Goal: Information Seeking & Learning: Learn about a topic

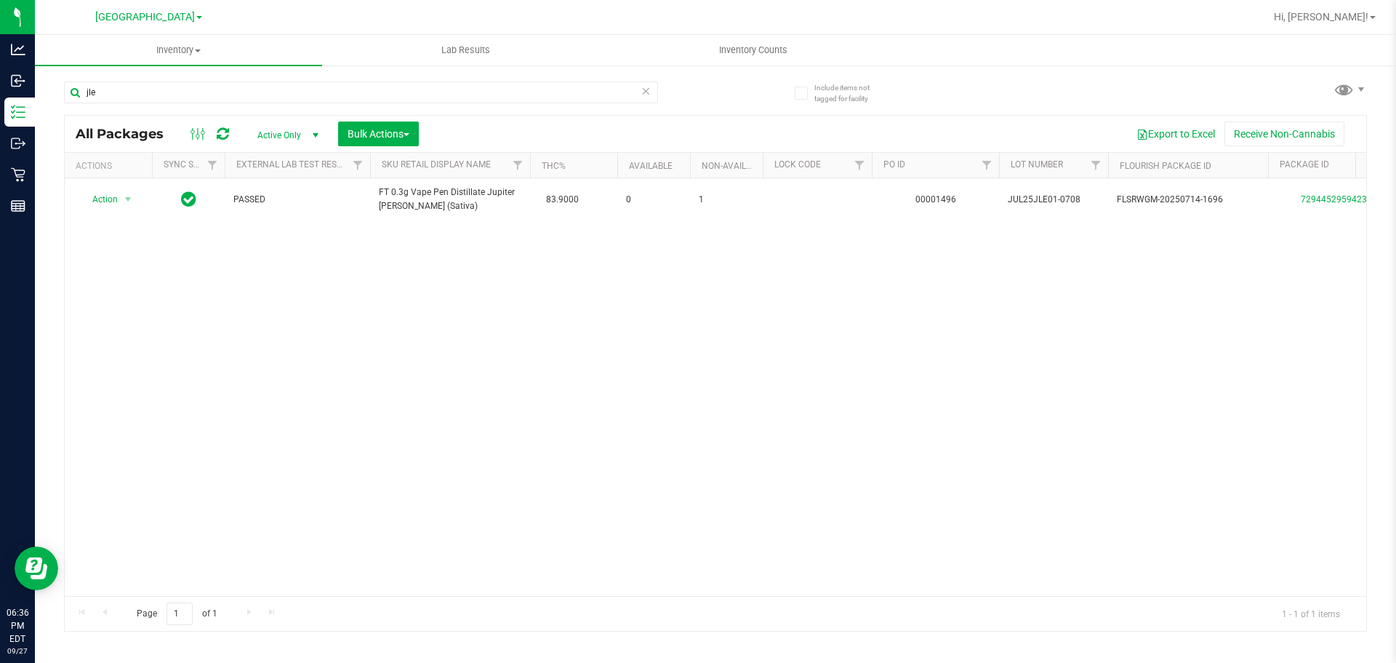
type input "jle"
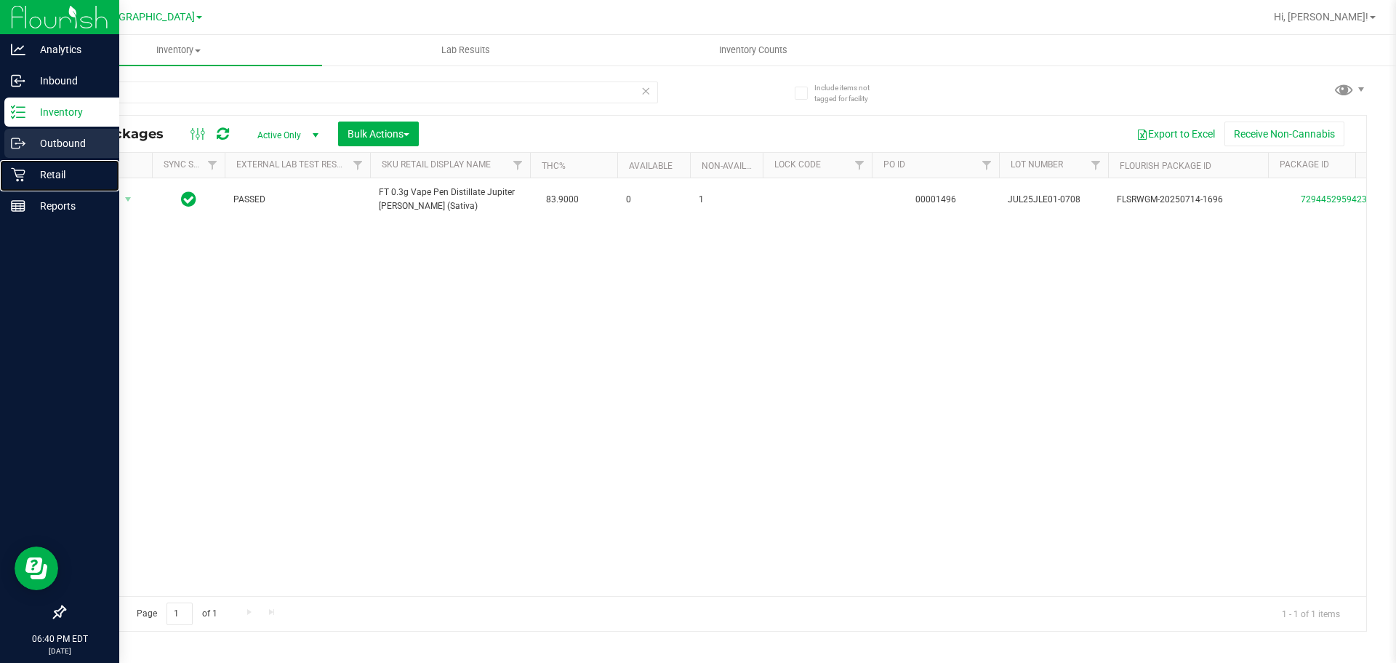
drag, startPoint x: 12, startPoint y: 173, endPoint x: 21, endPoint y: 153, distance: 22.2
click at [12, 173] on icon at bounding box center [18, 174] width 15 height 15
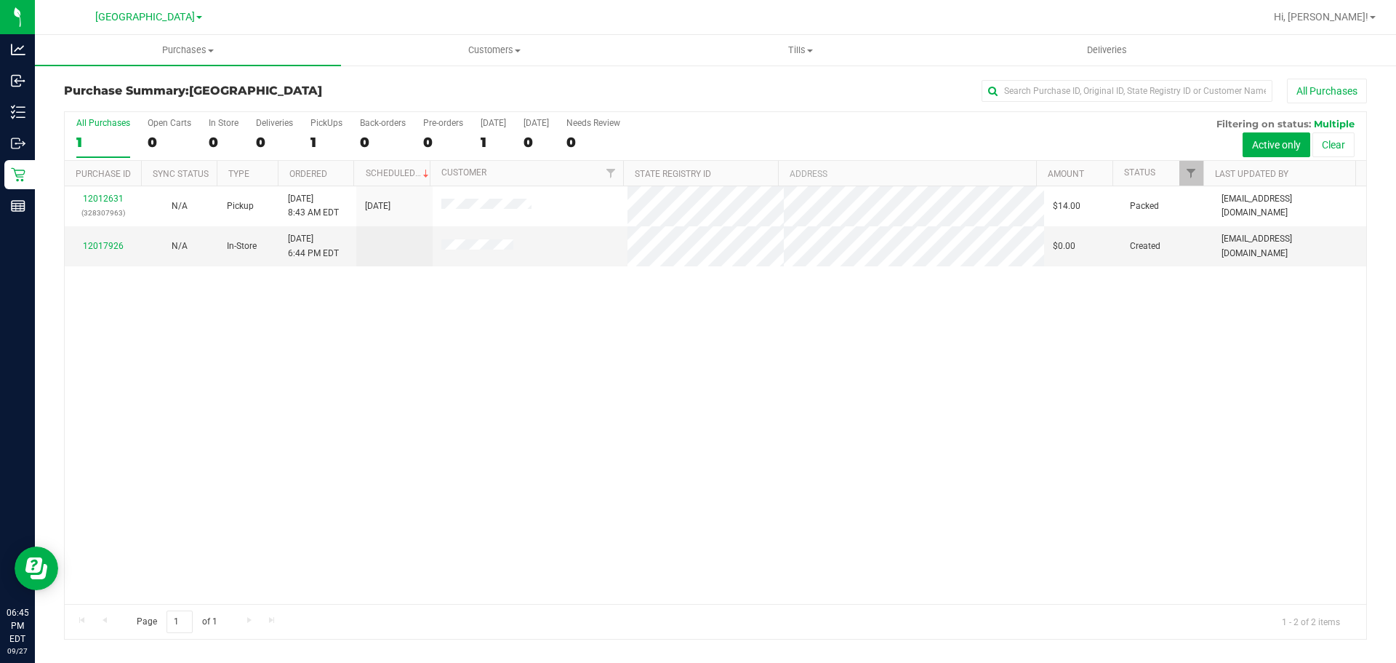
click at [277, 68] on div "Purchase Summary: [GEOGRAPHIC_DATA] All Purchases All Purchases 1 Open Carts 0 …" at bounding box center [715, 359] width 1361 height 590
click at [292, 68] on div "Purchase Summary: [GEOGRAPHIC_DATA] All Purchases All Purchases 1 Open Carts 0 …" at bounding box center [715, 359] width 1361 height 590
click at [292, 61] on uib-tab-heading "Purchases Summary of purchases Fulfillment All purchases" at bounding box center [188, 50] width 306 height 31
click at [301, 89] on li "Summary of purchases" at bounding box center [188, 87] width 306 height 17
click at [434, 88] on h3 "Purchase Summary: [GEOGRAPHIC_DATA]" at bounding box center [281, 90] width 434 height 13
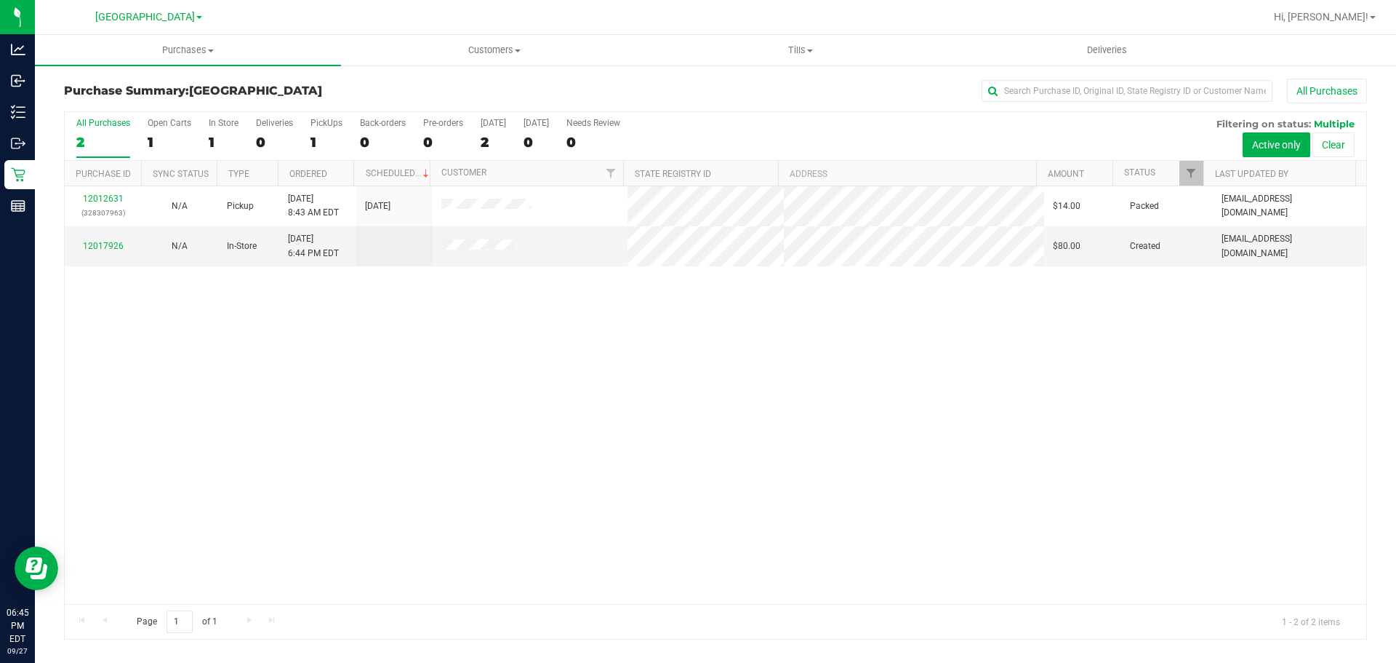
click at [406, 102] on div "Purchase Summary: [GEOGRAPHIC_DATA] All Purchases" at bounding box center [715, 95] width 1303 height 32
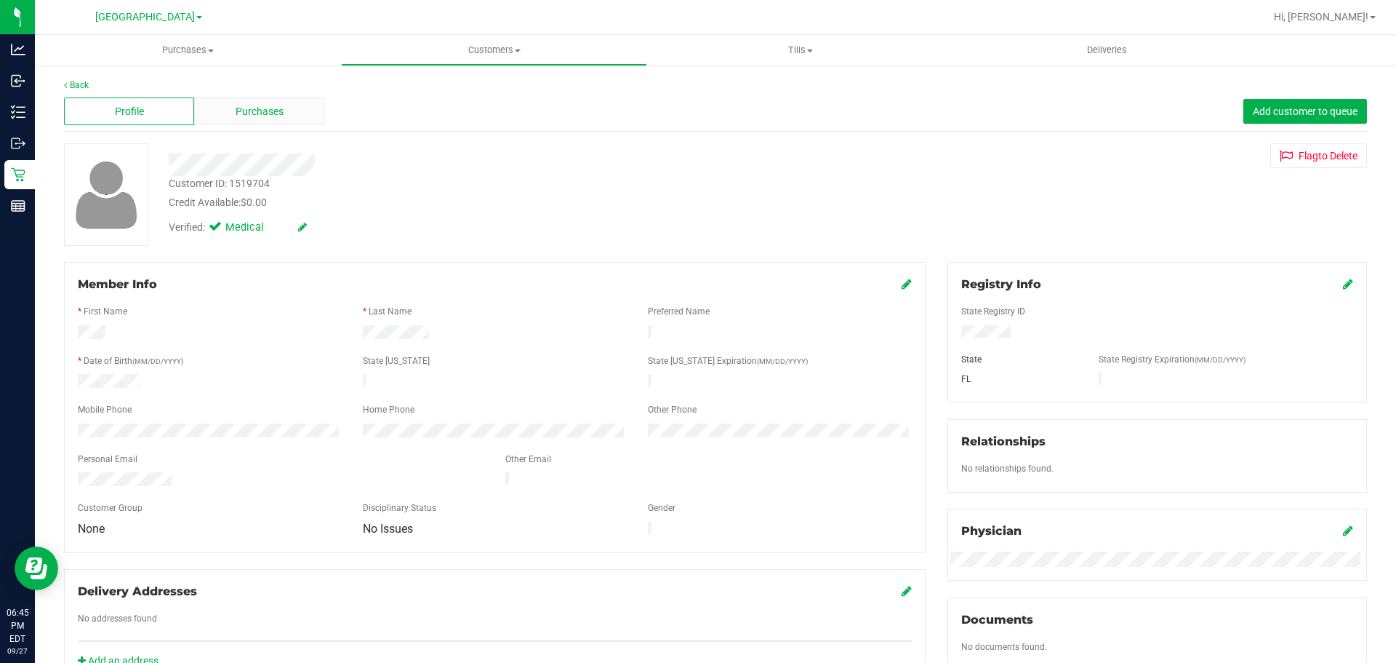
click at [249, 113] on span "Purchases" at bounding box center [260, 111] width 48 height 15
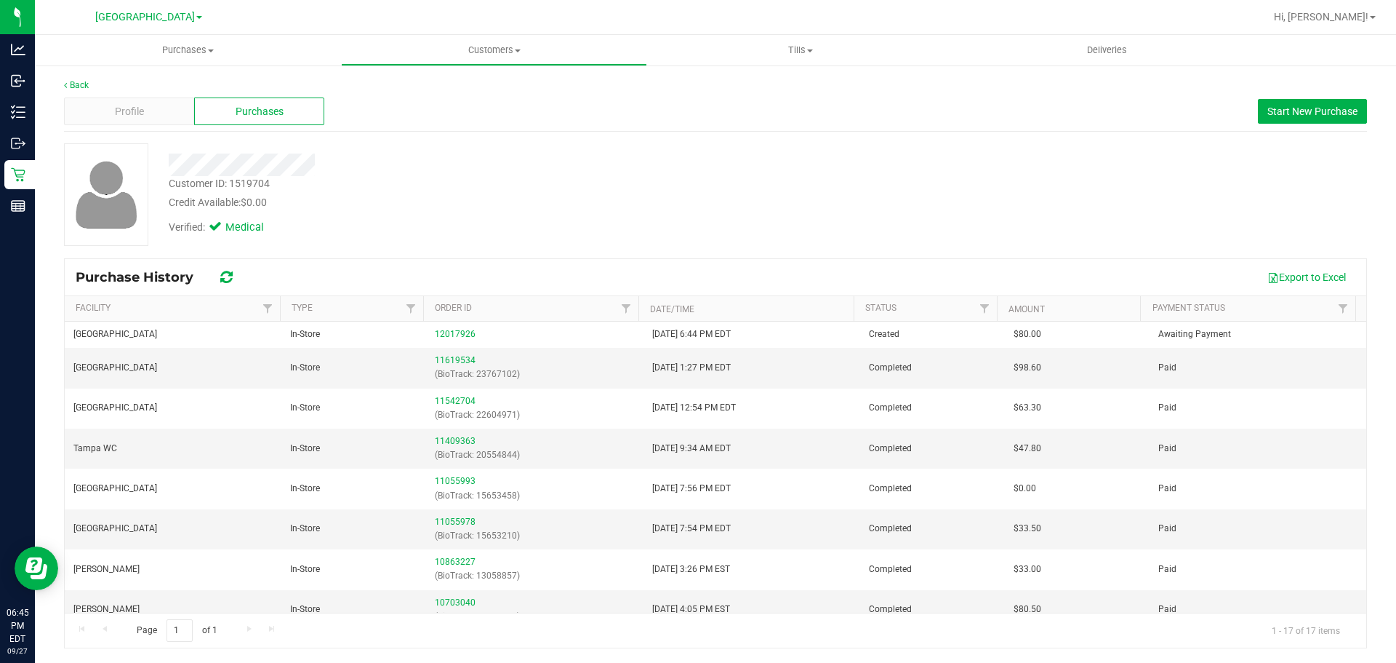
click at [81, 91] on div "Back" at bounding box center [715, 85] width 1303 height 13
click at [255, 100] on div "Purchases" at bounding box center [259, 111] width 130 height 28
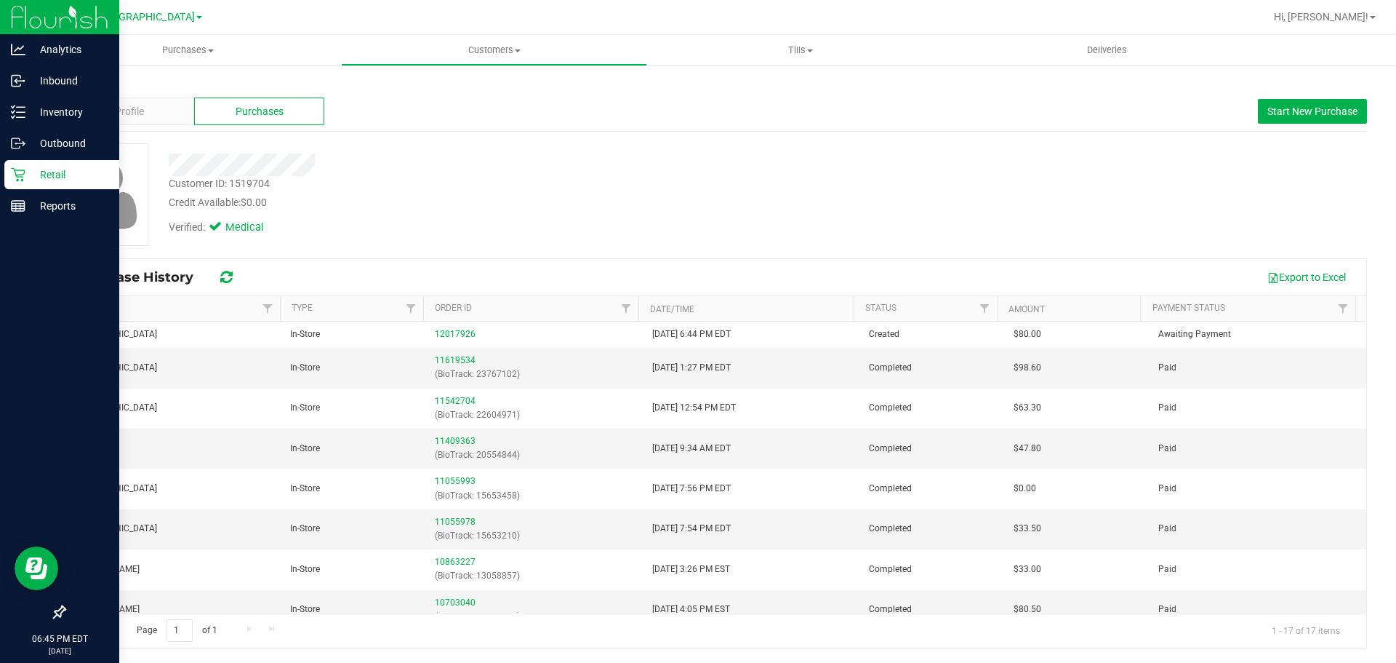
click at [15, 177] on icon at bounding box center [18, 174] width 15 height 15
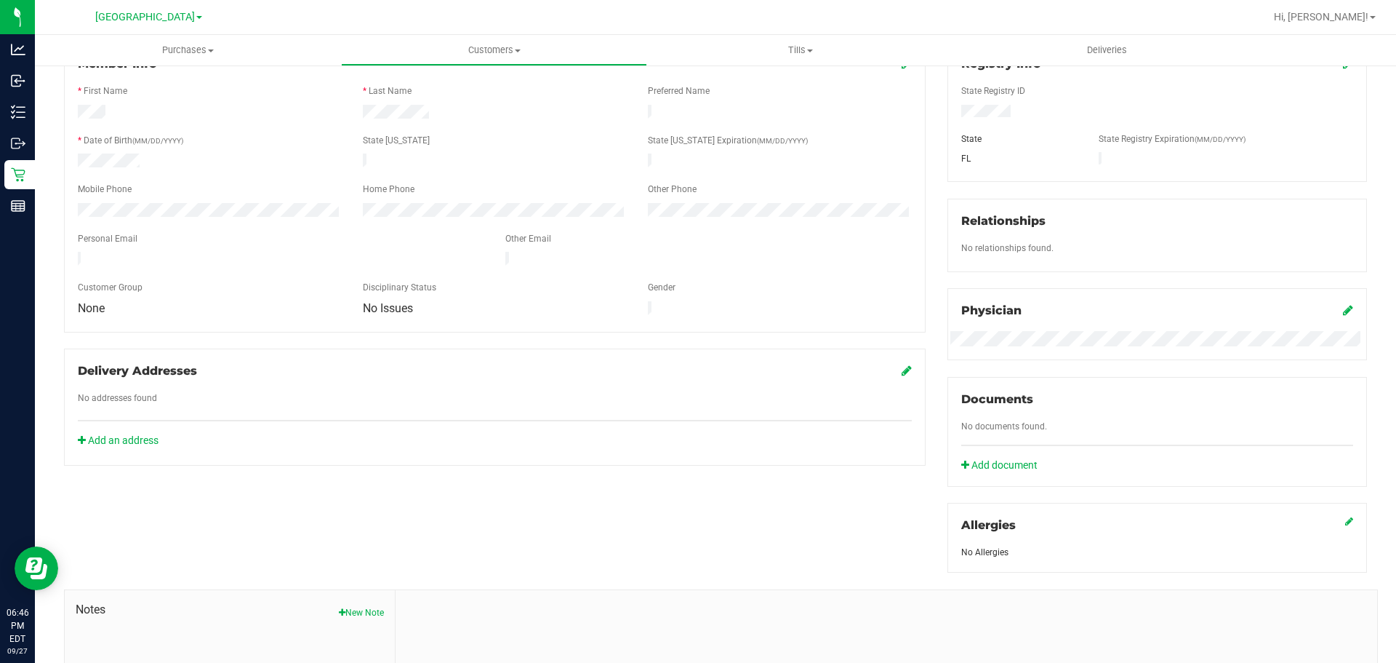
scroll to position [291, 0]
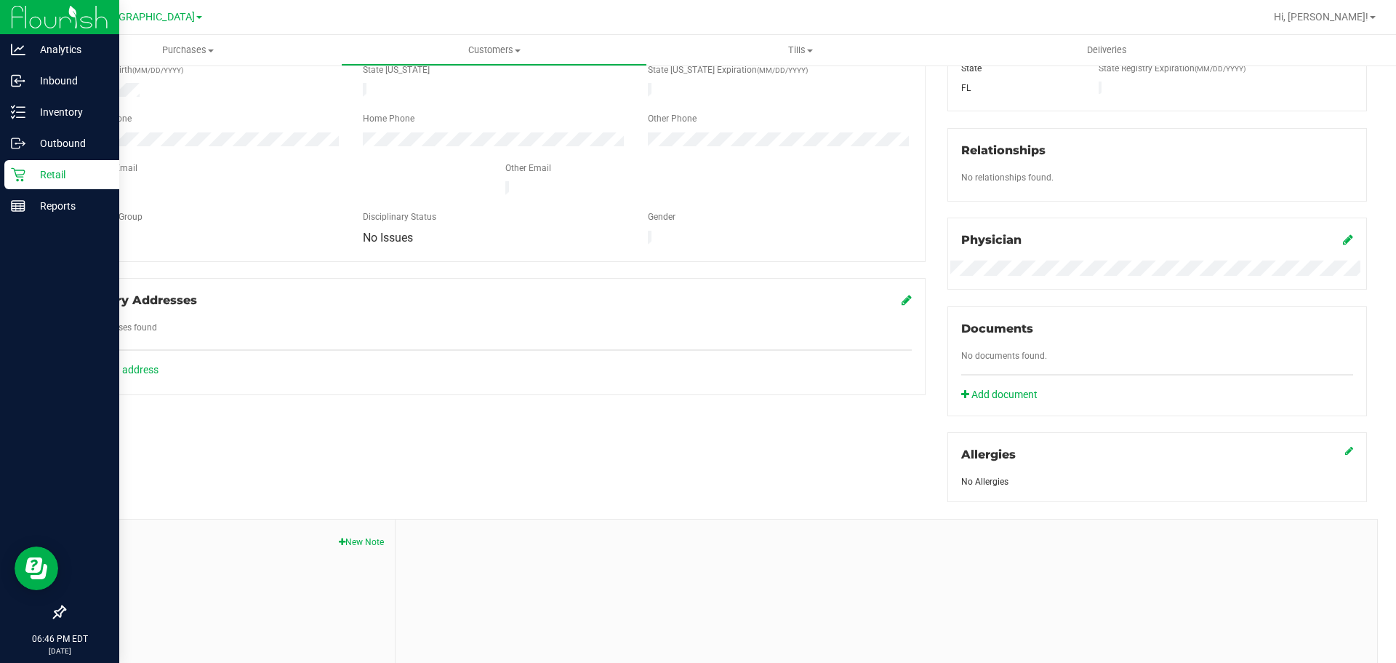
click at [15, 163] on div "Retail" at bounding box center [61, 174] width 115 height 29
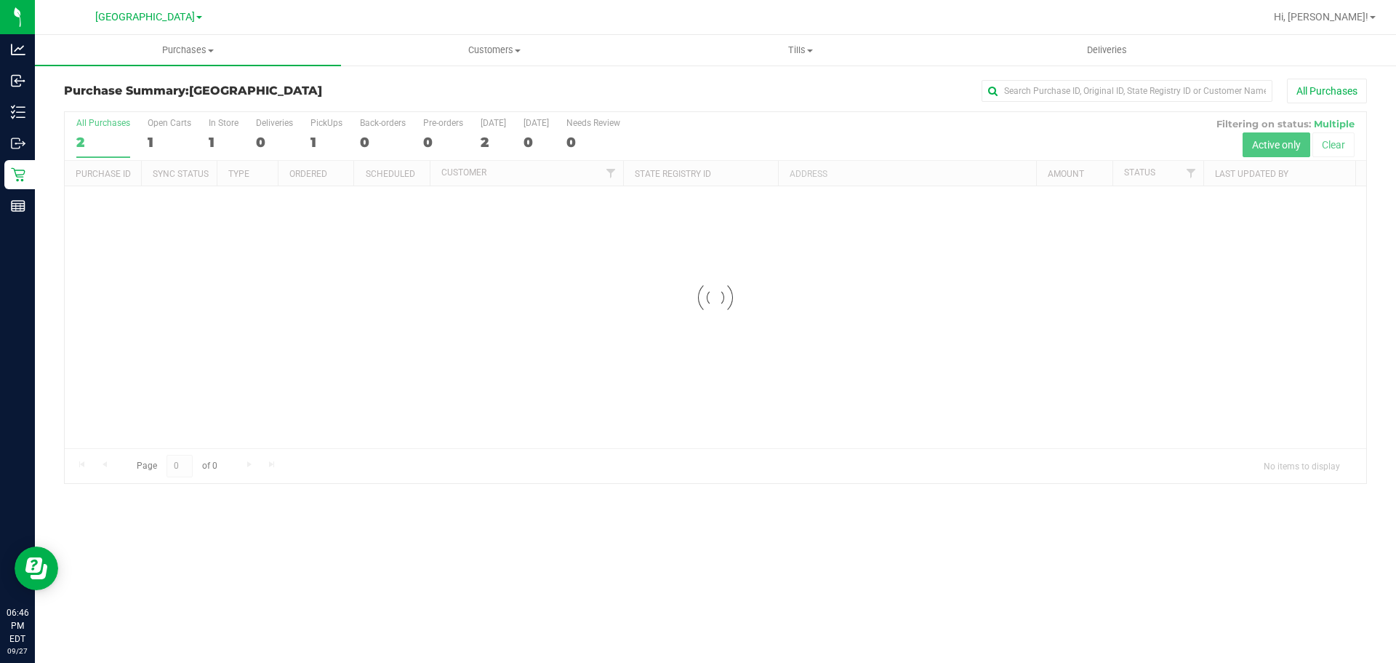
click at [363, 92] on h3 "Purchase Summary: [GEOGRAPHIC_DATA]" at bounding box center [281, 90] width 434 height 13
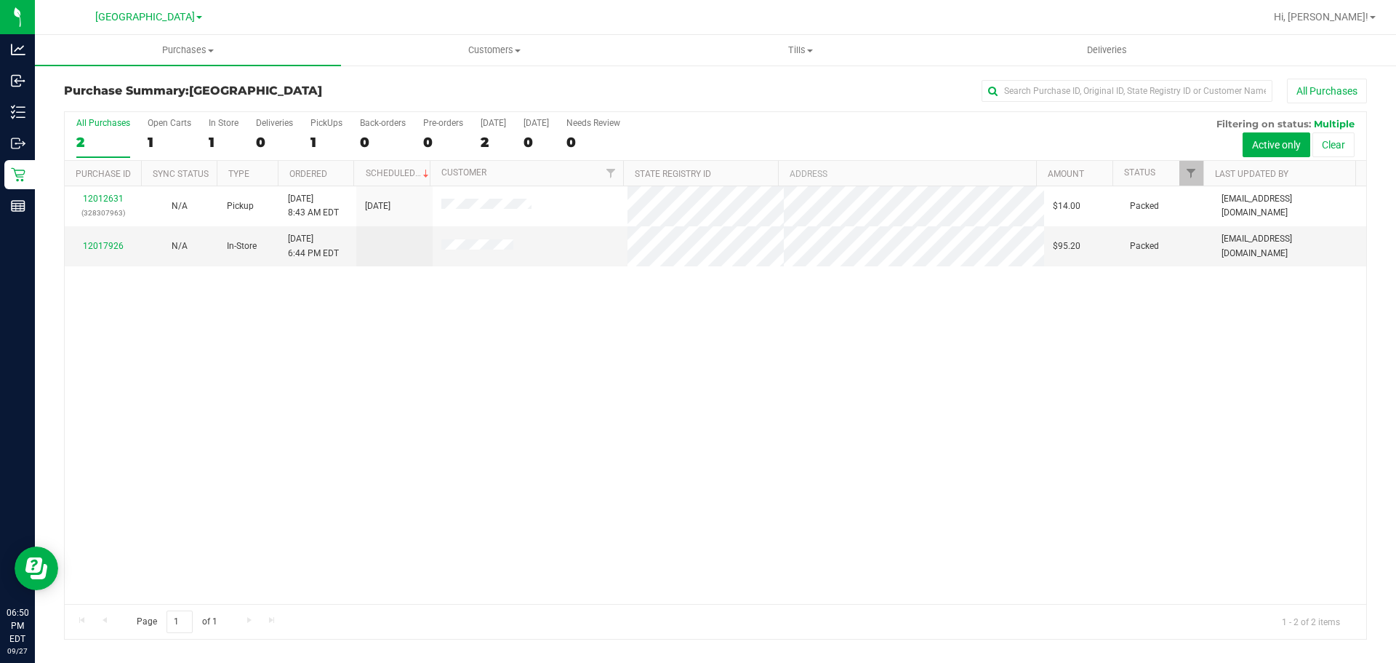
click at [363, 384] on div "12012631 (328307963) N/A Pickup [DATE] 8:43 AM EDT 9/27/2025 $14.00 Packed [EMA…" at bounding box center [716, 394] width 1302 height 417
click at [289, 257] on span "[DATE] 6:44 PM EDT" at bounding box center [313, 246] width 51 height 28
click at [212, 50] on span at bounding box center [211, 50] width 6 height 3
click at [222, 79] on li "Summary of purchases" at bounding box center [188, 87] width 306 height 17
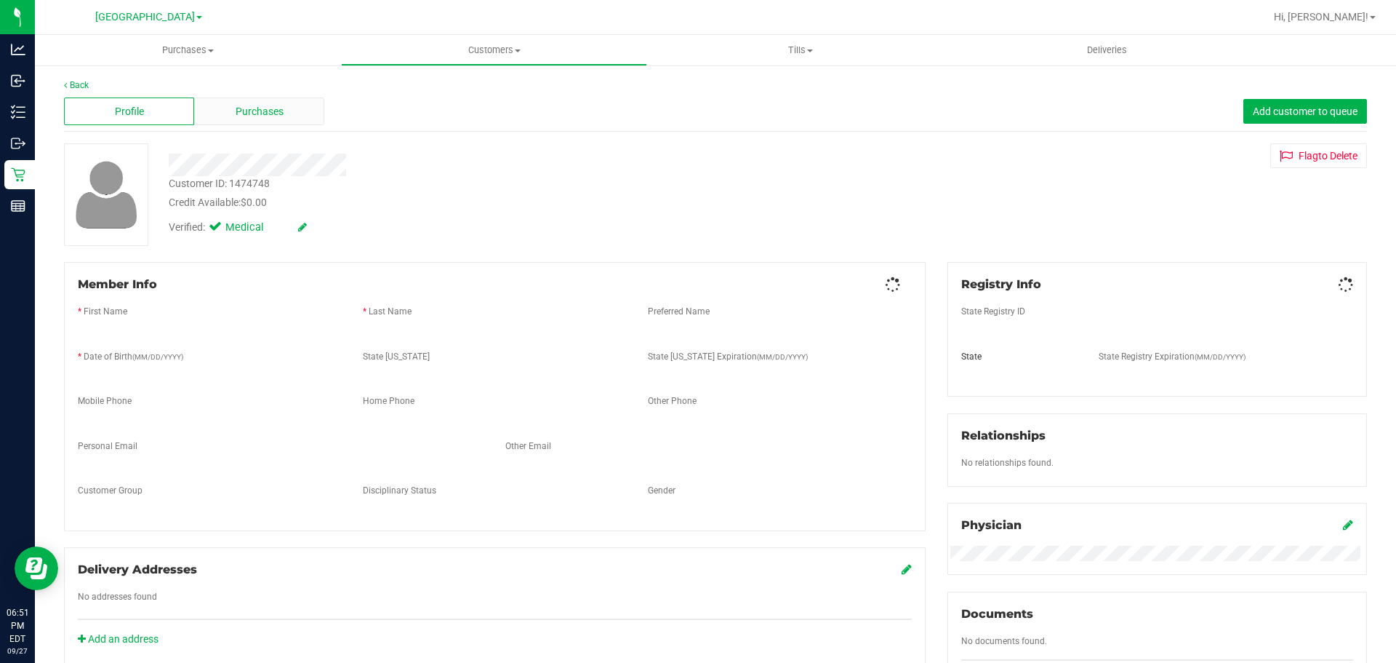
click at [273, 106] on span "Purchases" at bounding box center [260, 111] width 48 height 15
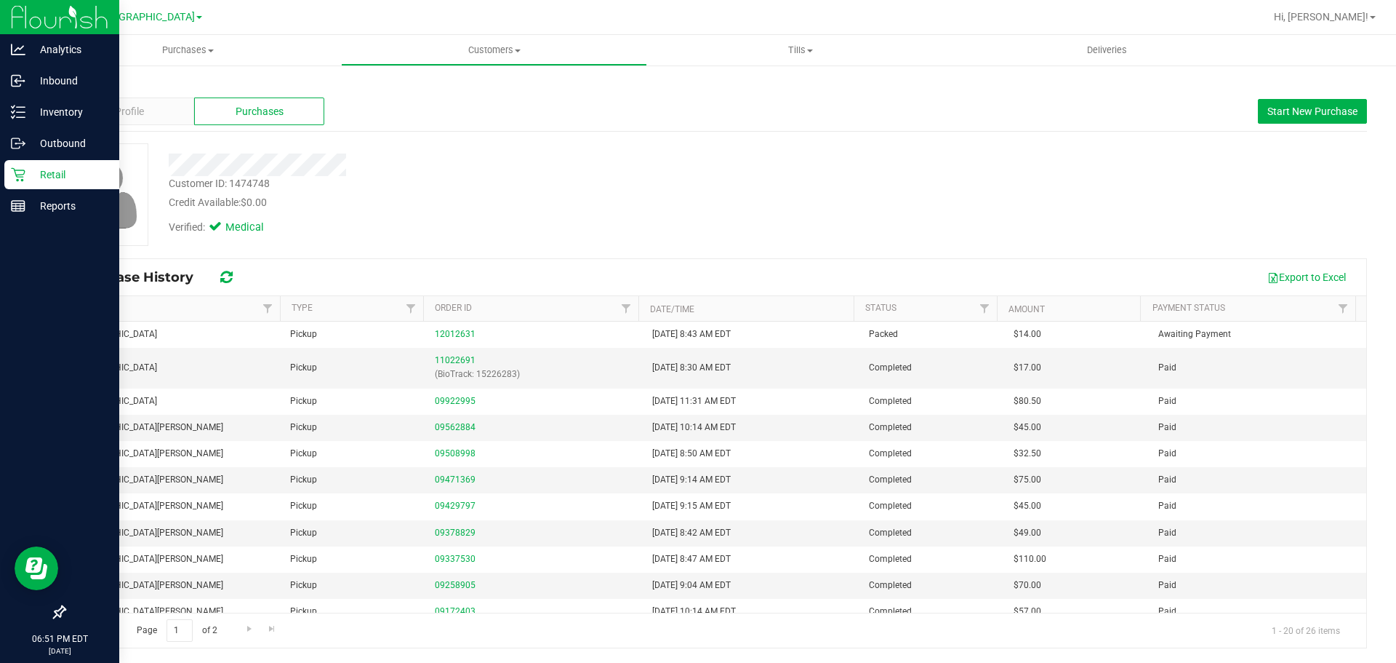
click at [16, 169] on icon at bounding box center [18, 174] width 15 height 15
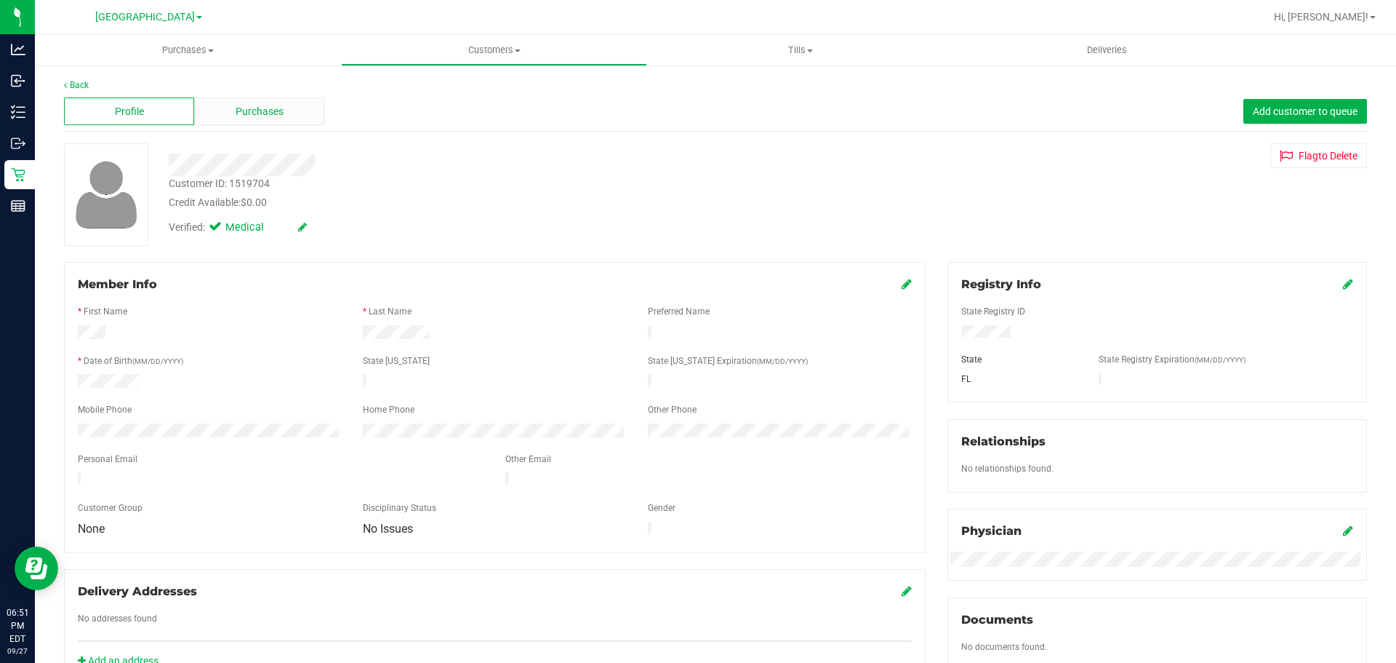
click at [255, 119] on div "Purchases" at bounding box center [259, 111] width 130 height 28
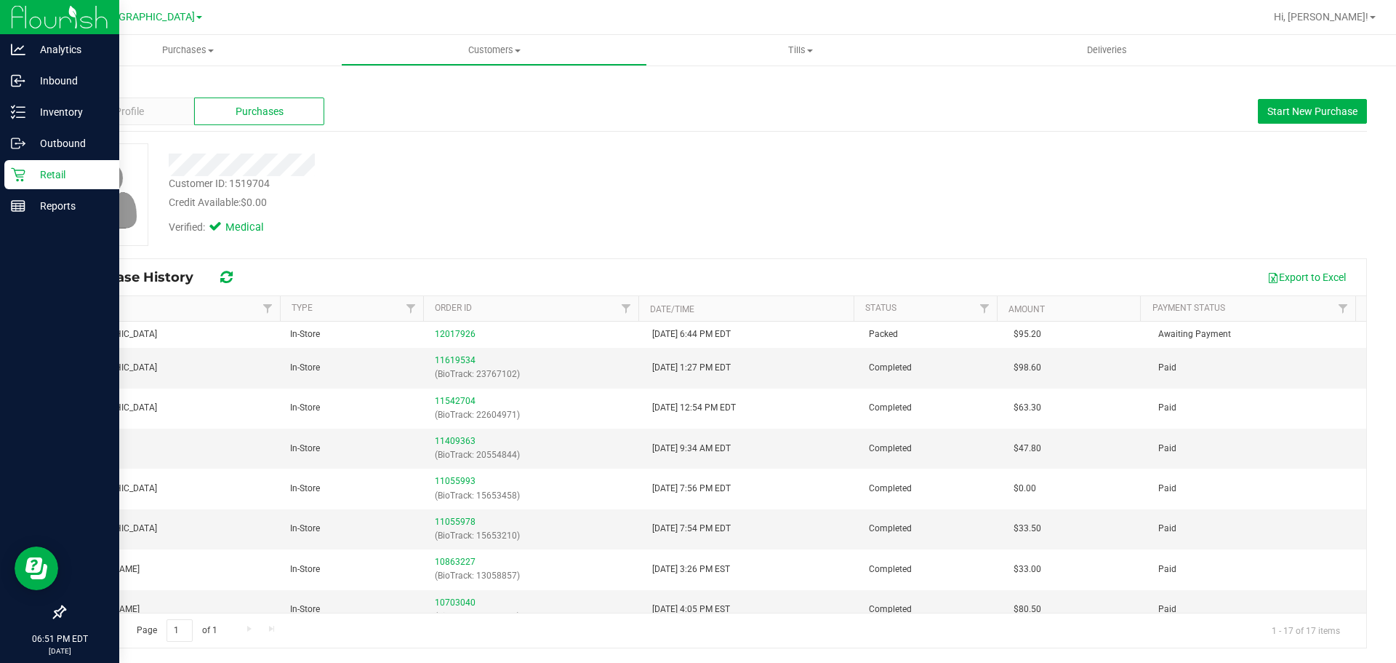
click at [28, 175] on p "Retail" at bounding box center [68, 174] width 87 height 17
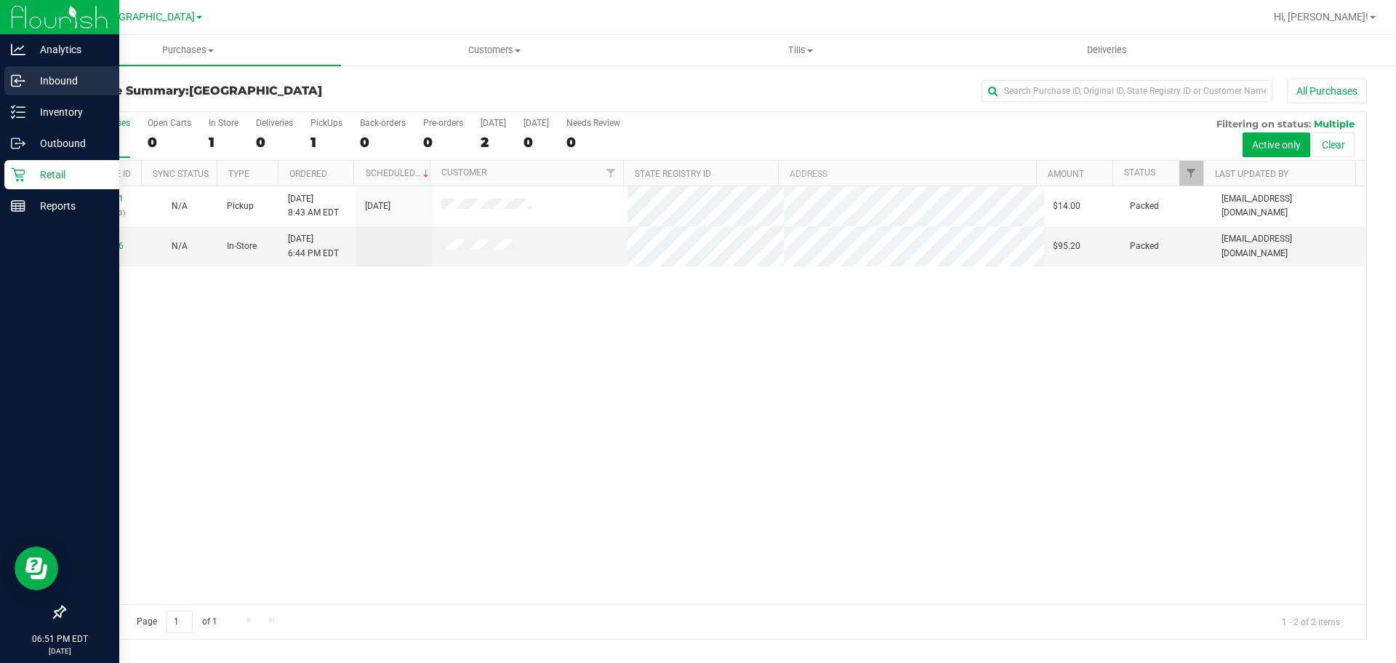
click at [25, 86] on icon at bounding box center [18, 80] width 15 height 15
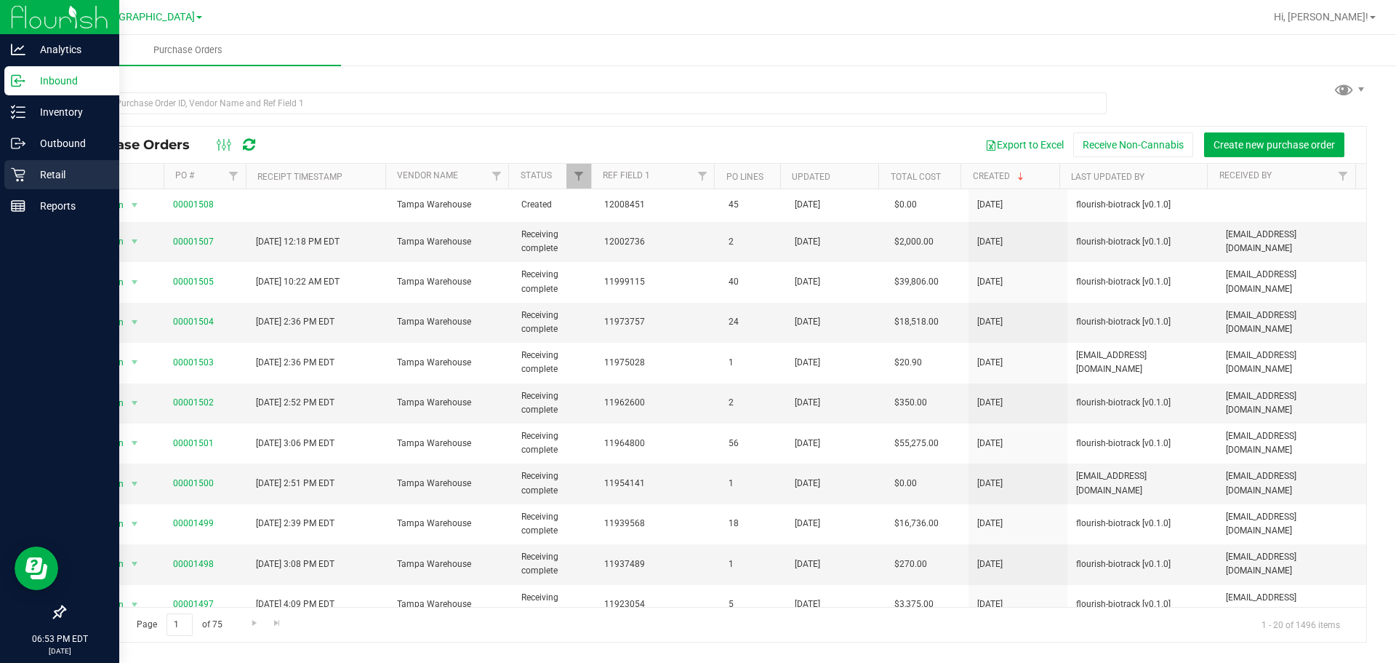
click at [24, 169] on icon at bounding box center [18, 174] width 15 height 15
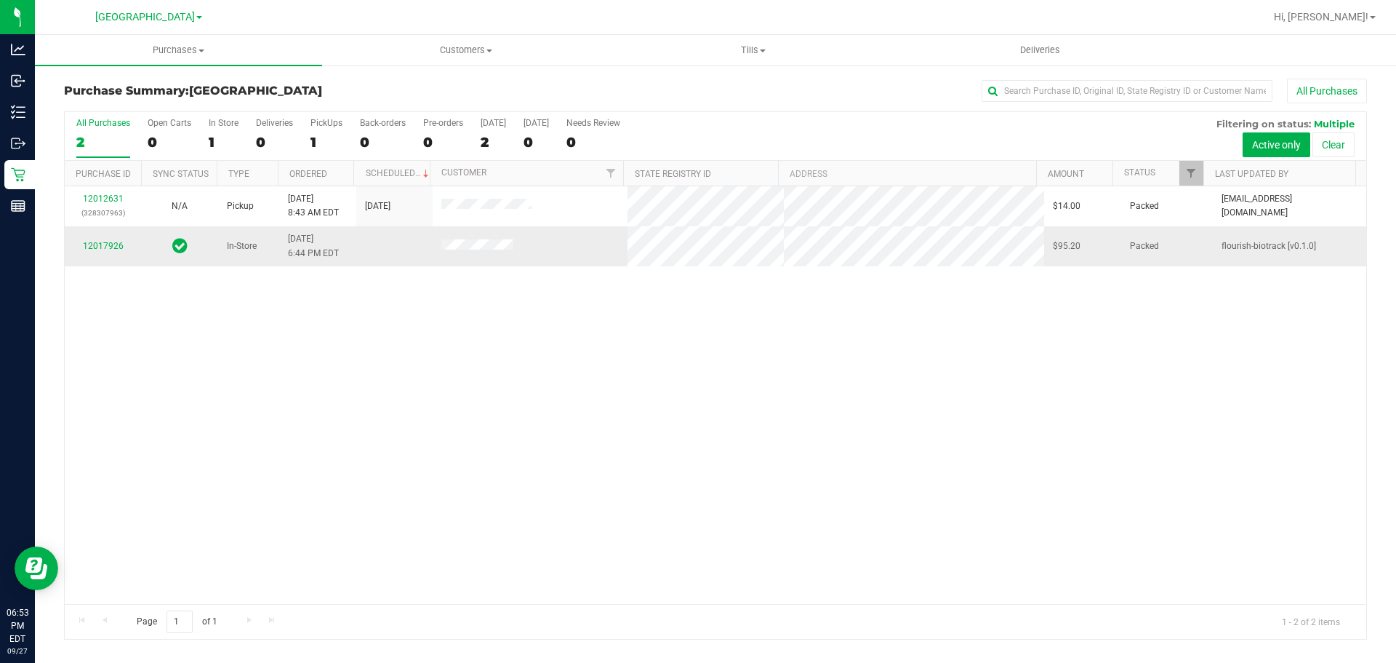
click at [369, 244] on td at bounding box center [394, 245] width 76 height 39
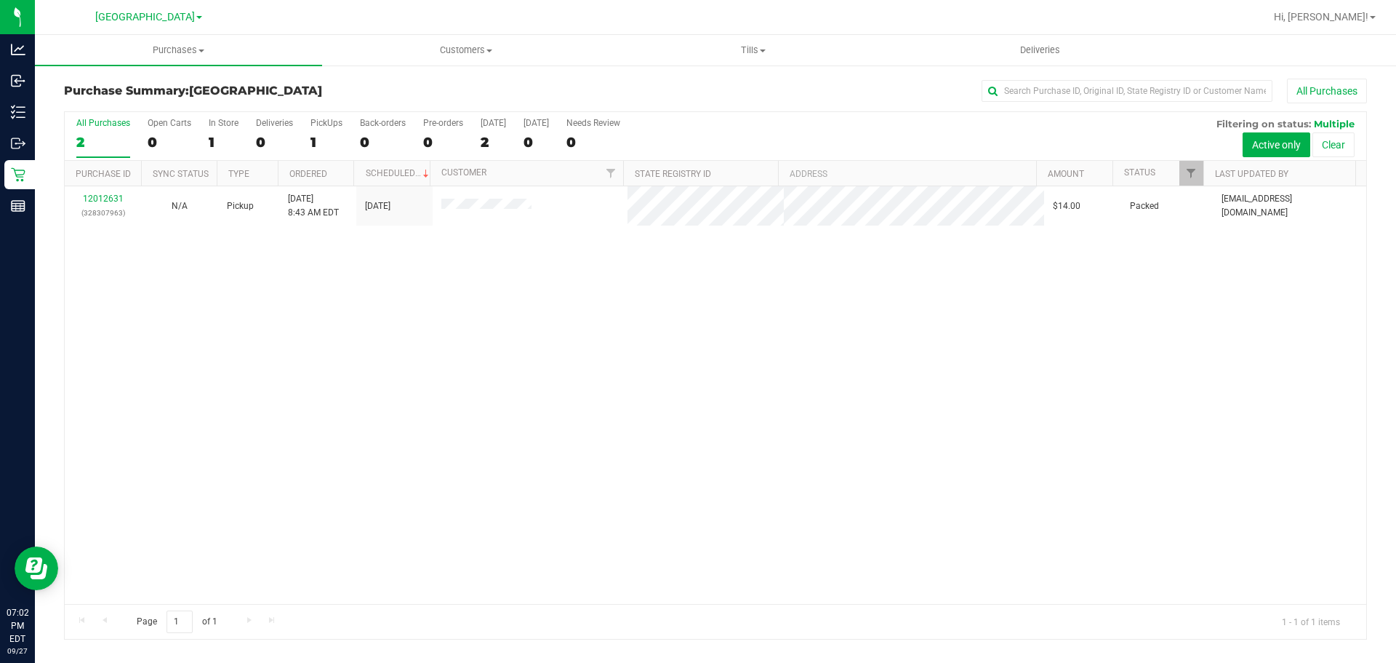
click at [488, 183] on th "Customer" at bounding box center [526, 173] width 193 height 25
click at [480, 208] on div at bounding box center [716, 375] width 1302 height 527
click at [503, 202] on div at bounding box center [716, 375] width 1302 height 527
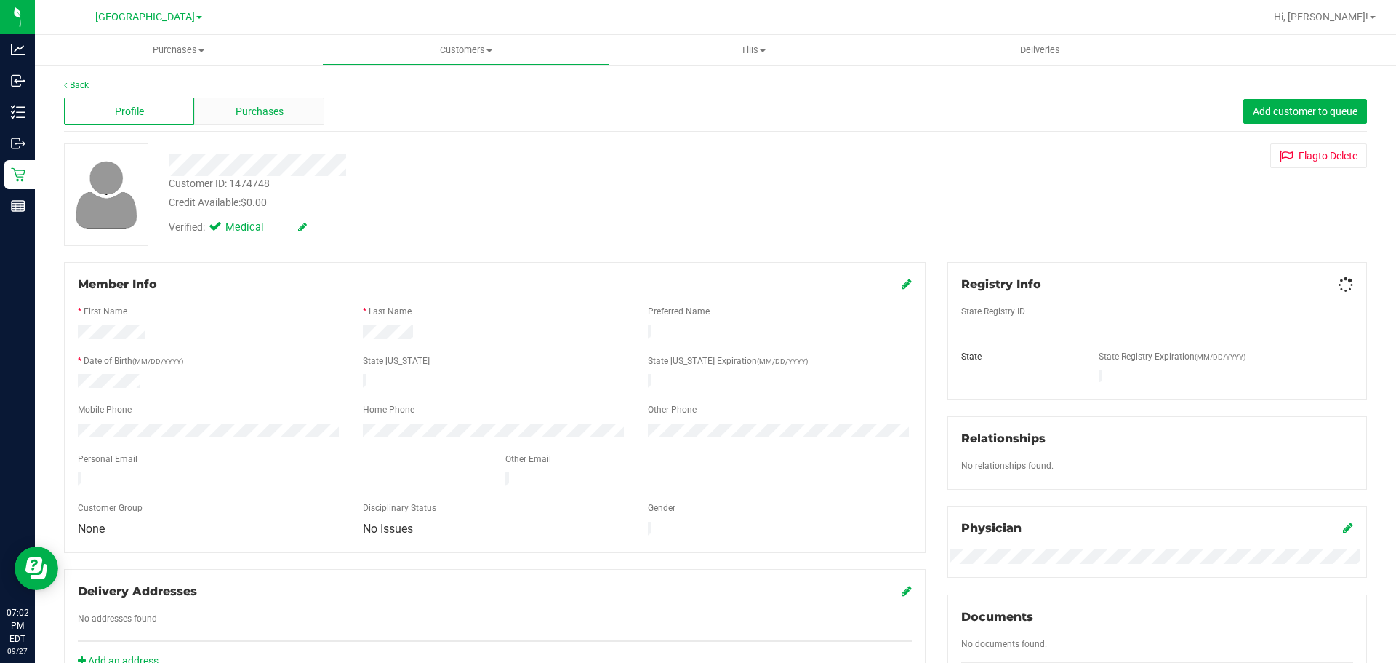
click at [228, 116] on div "Purchases" at bounding box center [259, 111] width 130 height 28
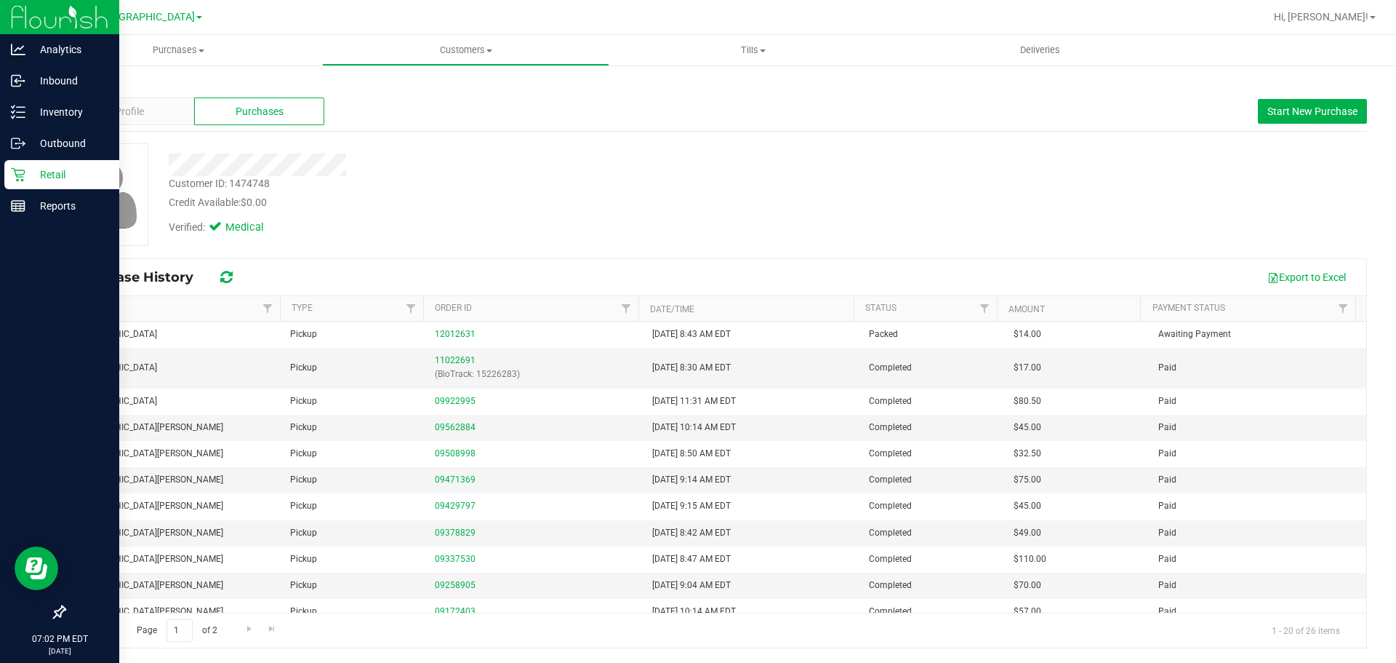
click at [20, 172] on icon at bounding box center [18, 174] width 15 height 15
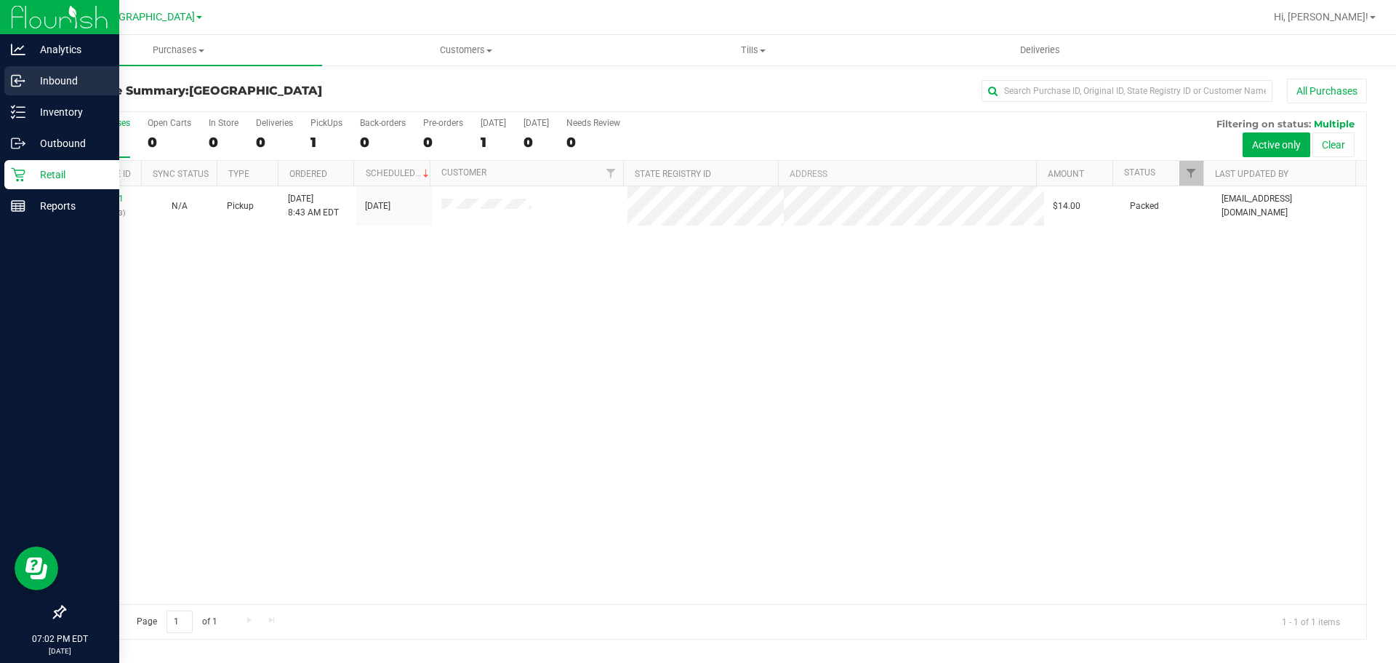
click at [30, 77] on p "Inbound" at bounding box center [68, 80] width 87 height 17
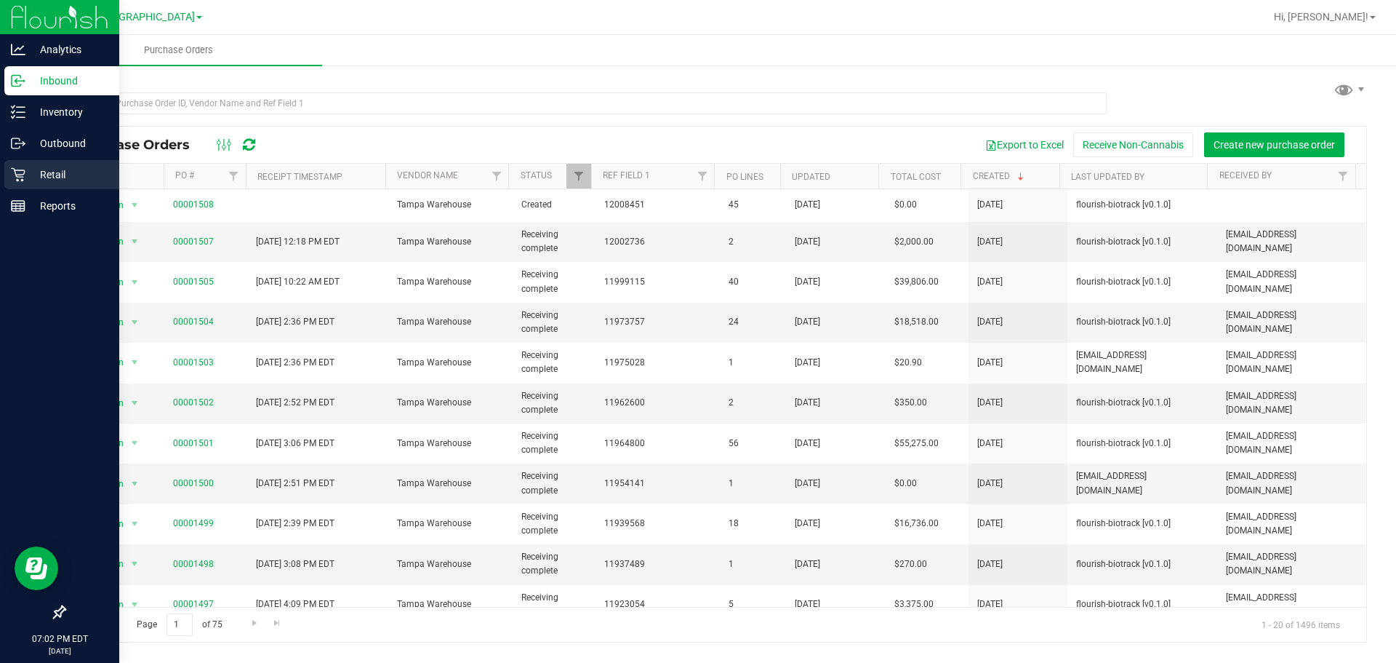
click at [74, 172] on p "Retail" at bounding box center [68, 174] width 87 height 17
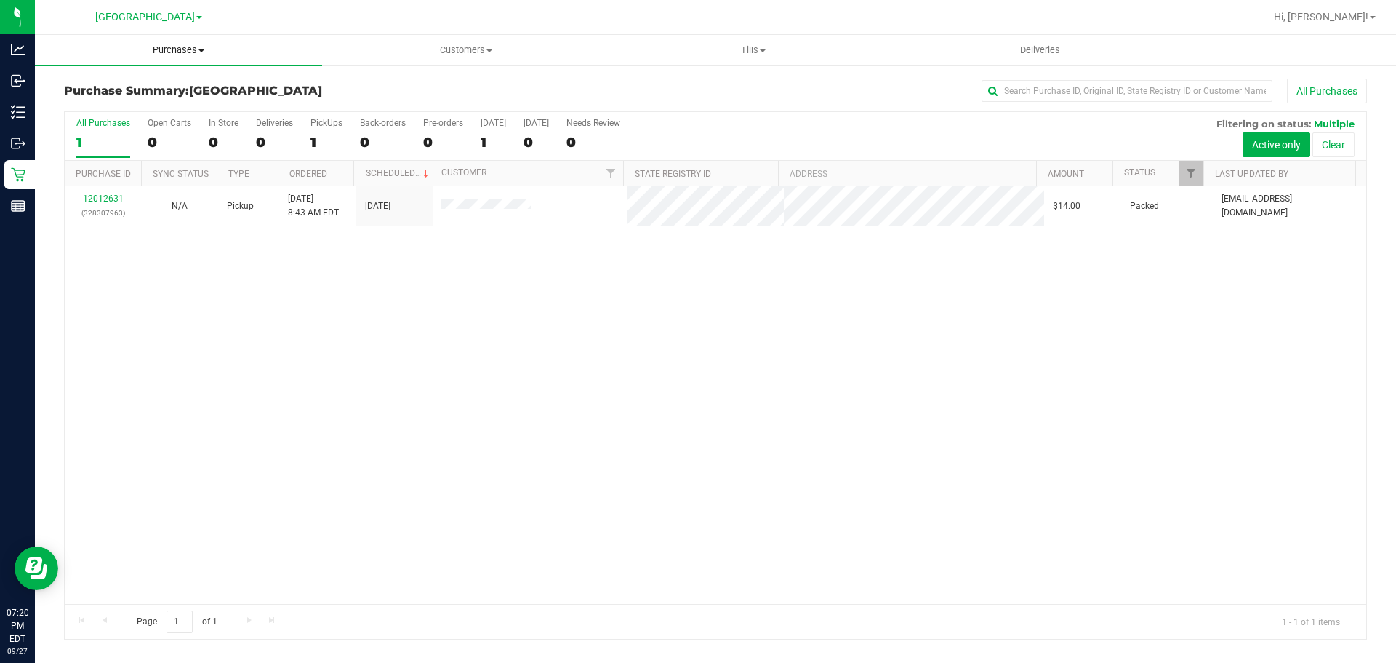
click at [159, 49] on span "Purchases" at bounding box center [178, 50] width 287 height 13
click at [132, 98] on li "Fulfillment" at bounding box center [178, 105] width 287 height 17
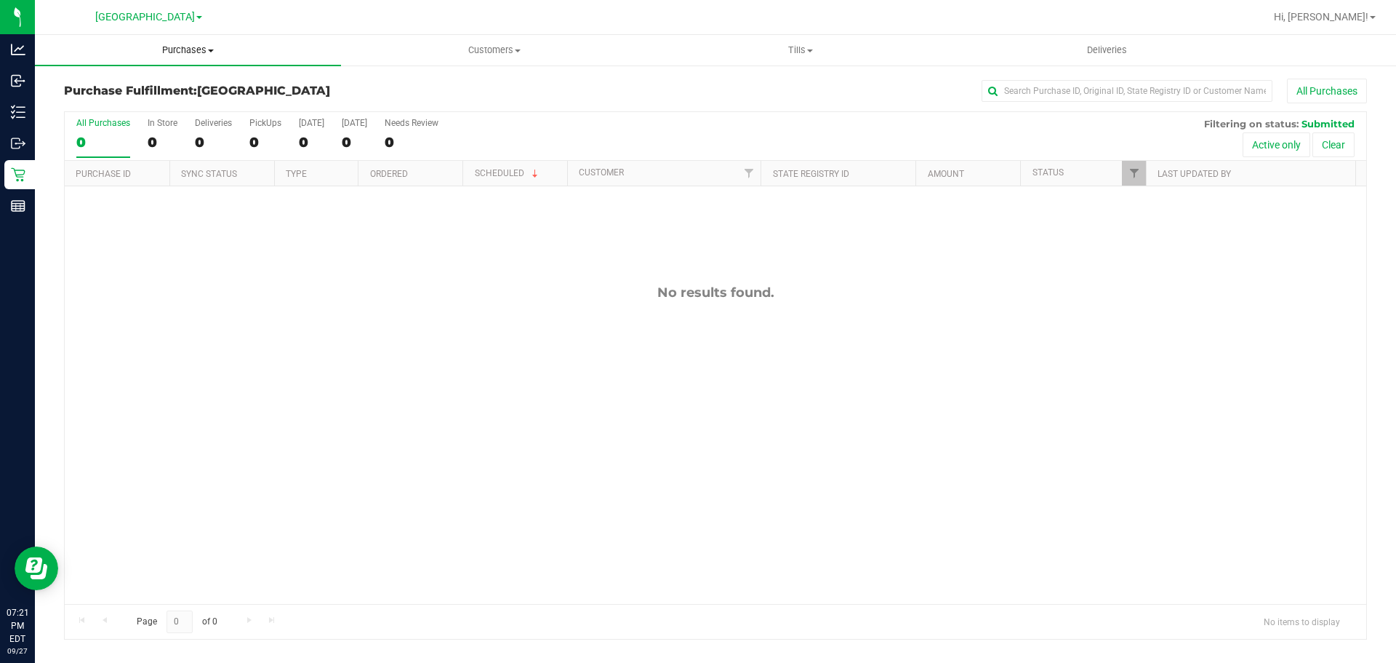
click at [230, 47] on span "Purchases" at bounding box center [188, 50] width 306 height 13
click at [235, 81] on li "Summary of purchases" at bounding box center [188, 87] width 306 height 17
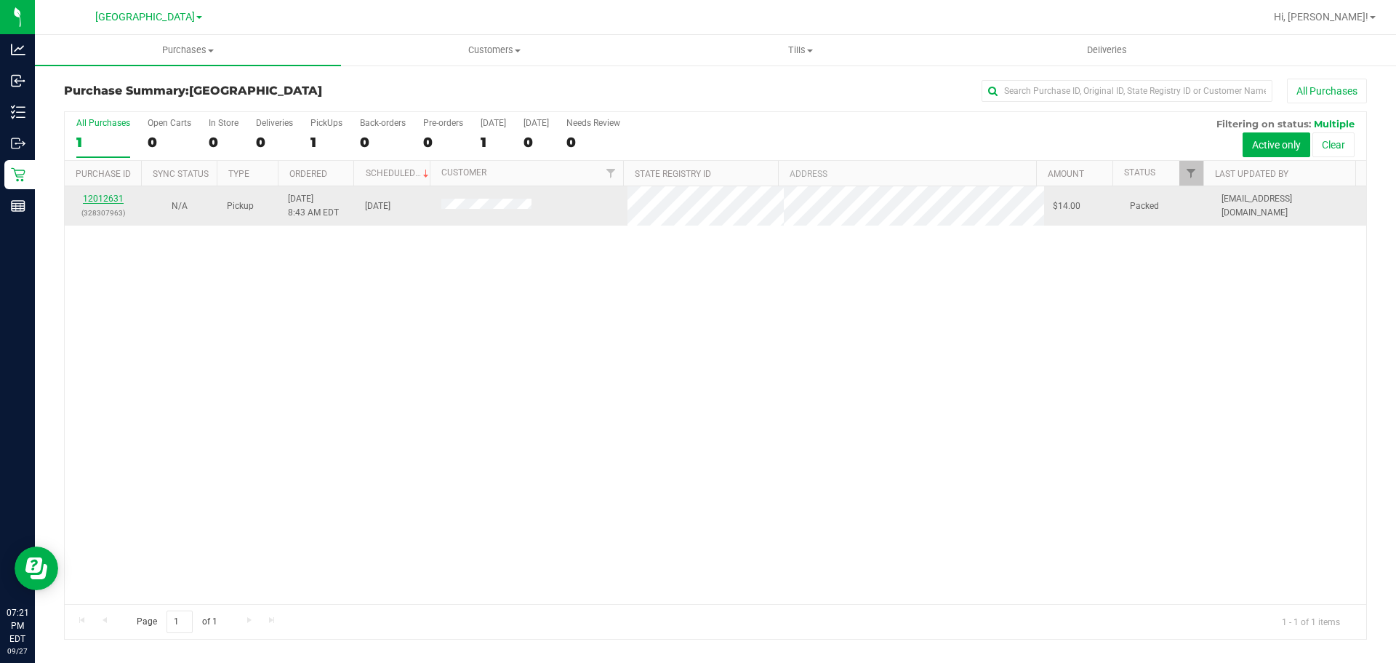
click at [113, 199] on link "12012631" at bounding box center [103, 198] width 41 height 10
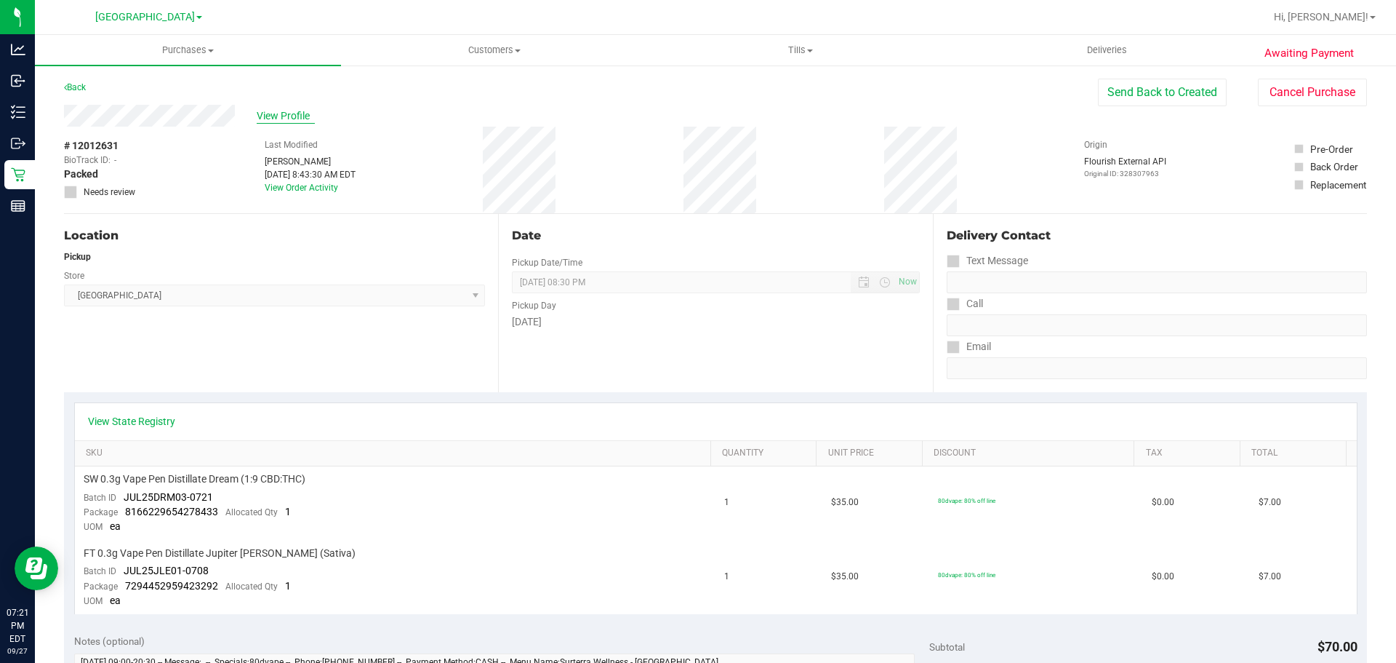
click at [296, 108] on span "View Profile" at bounding box center [286, 115] width 58 height 15
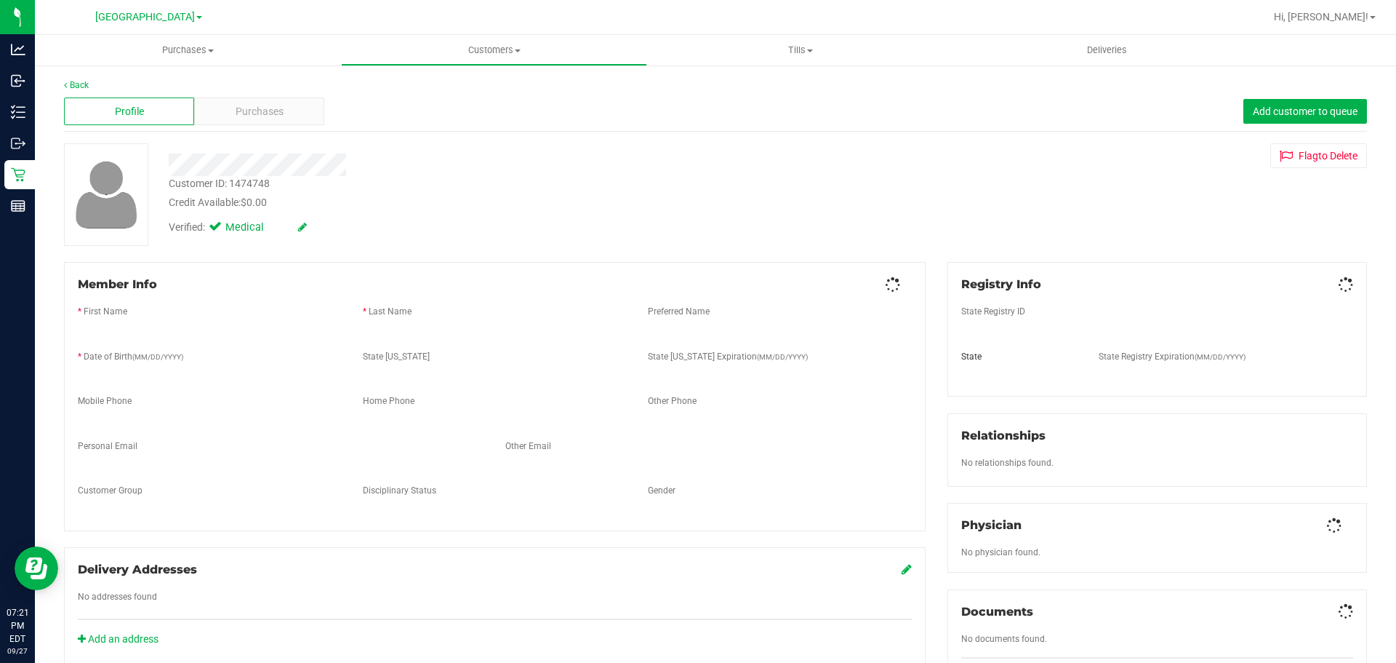
click at [258, 113] on span "Purchases" at bounding box center [260, 111] width 48 height 15
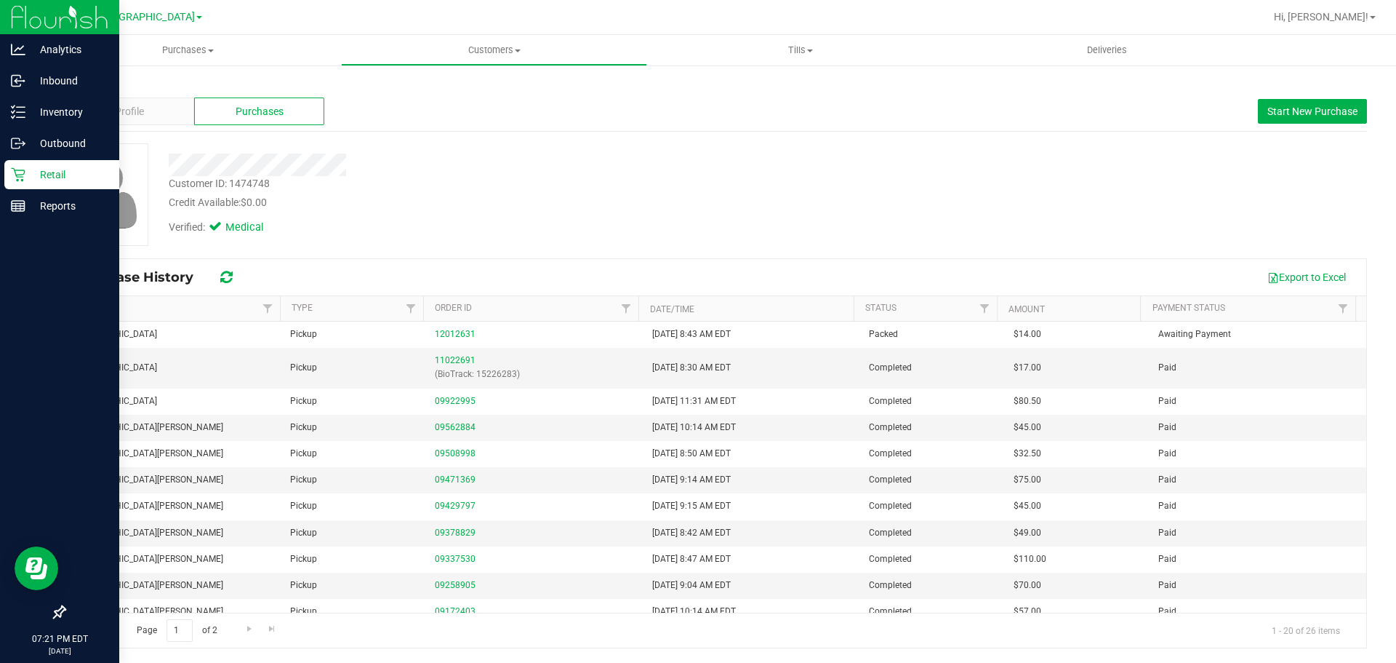
click at [21, 162] on div "Retail" at bounding box center [61, 174] width 115 height 29
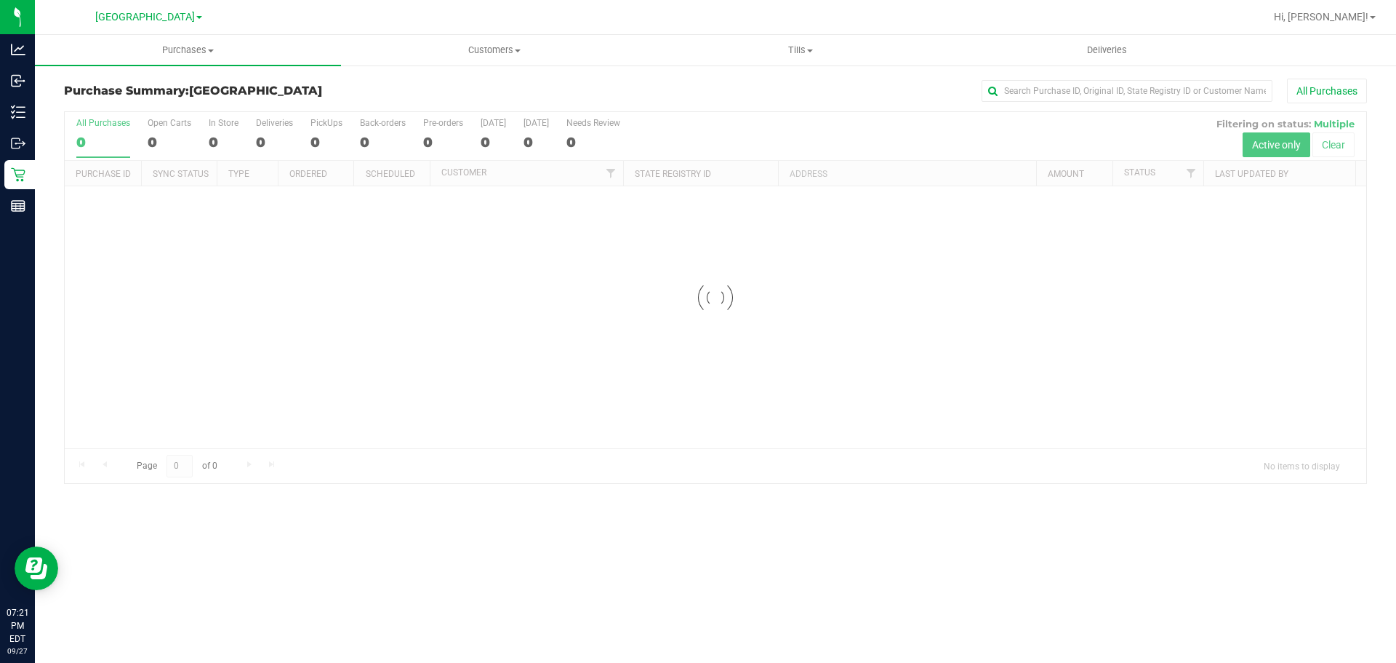
click at [363, 106] on div "Purchase Summary: [GEOGRAPHIC_DATA] All Purchases" at bounding box center [715, 95] width 1303 height 32
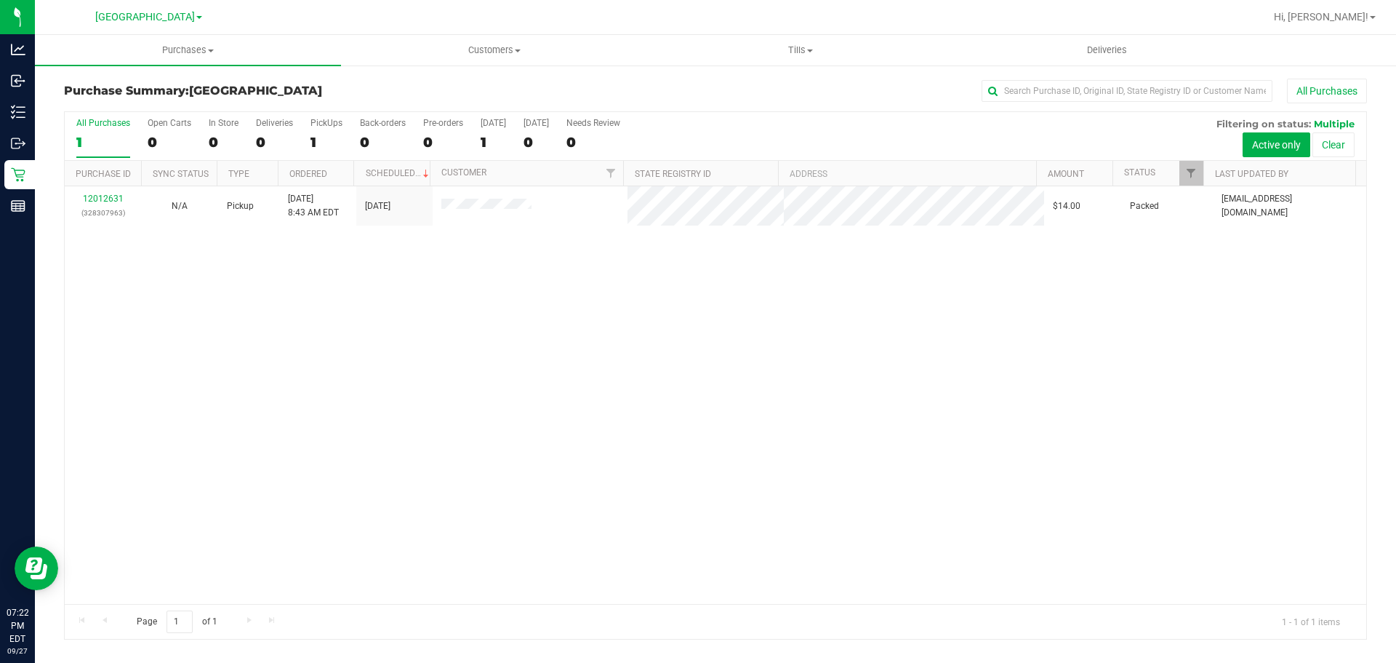
click at [474, 100] on div "Purchase Summary: [GEOGRAPHIC_DATA] All Purchases" at bounding box center [715, 95] width 1303 height 32
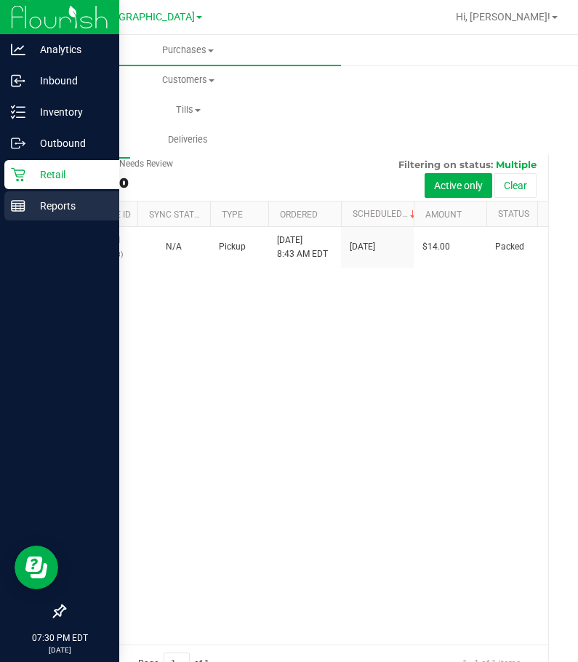
click at [43, 220] on link "Reports" at bounding box center [59, 206] width 119 height 31
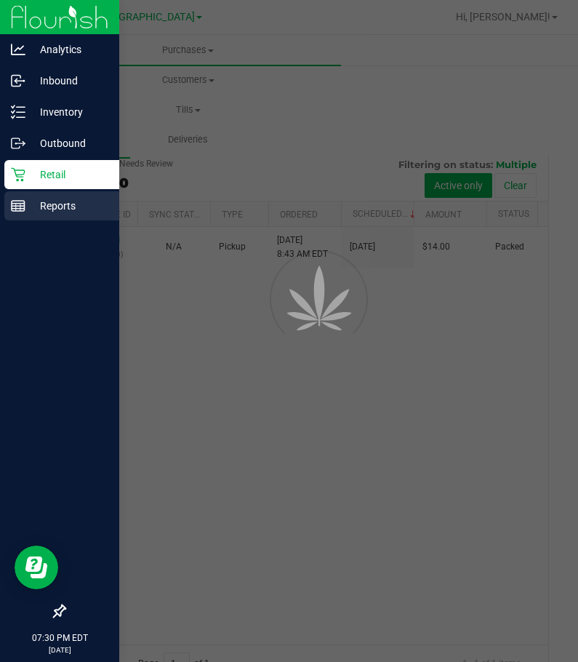
click at [44, 217] on div "Reports" at bounding box center [61, 205] width 115 height 29
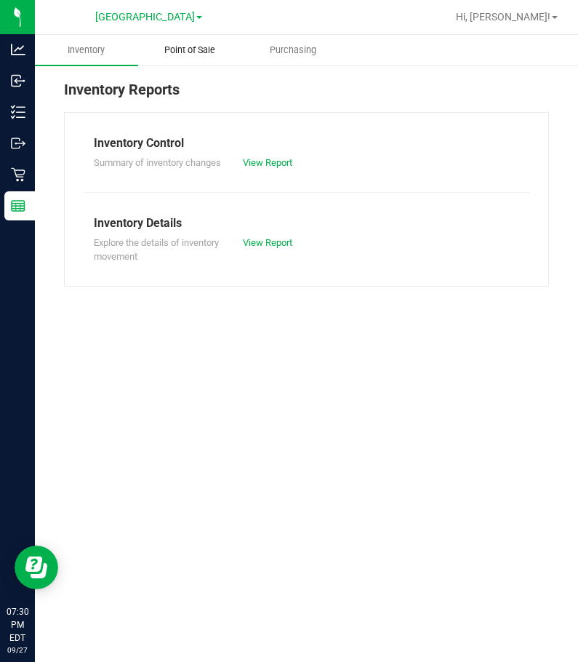
click at [191, 57] on uib-tab-heading "Point of Sale" at bounding box center [190, 50] width 102 height 29
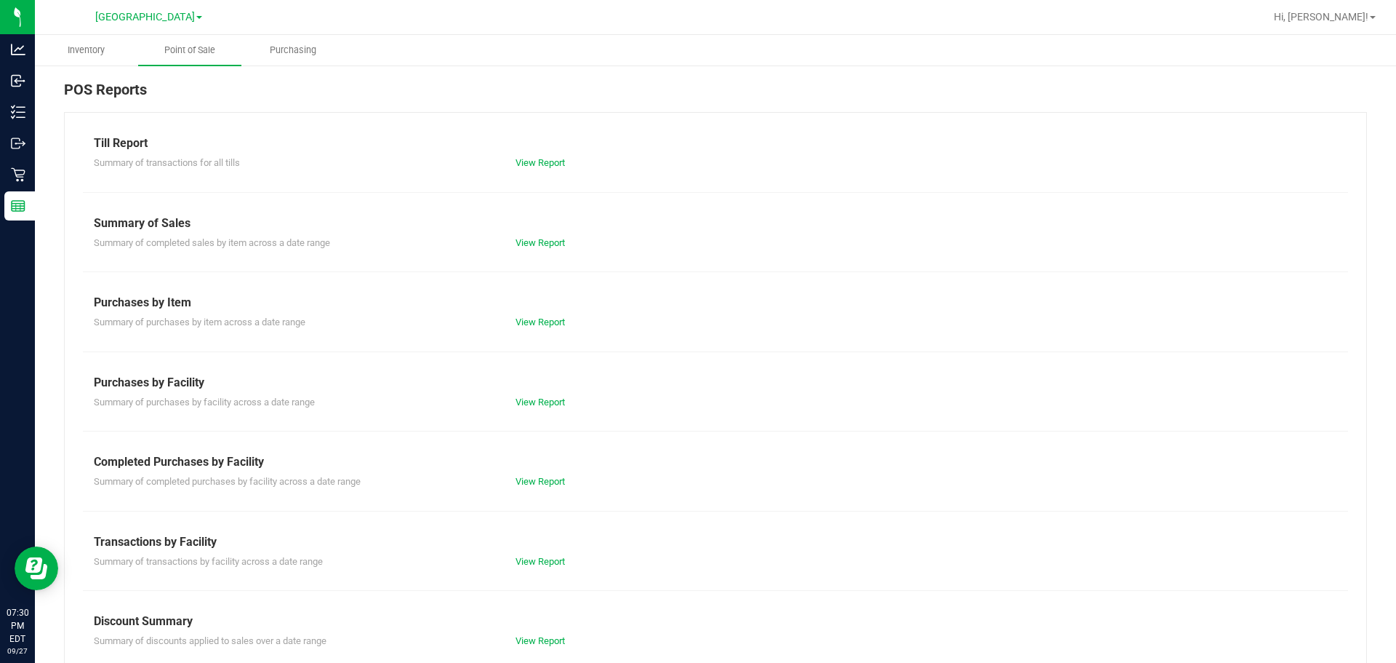
click at [536, 465] on div "Completed Purchases by Facility" at bounding box center [716, 461] width 1244 height 17
click at [538, 475] on div "View Report" at bounding box center [610, 481] width 211 height 15
click at [540, 476] on link "View Report" at bounding box center [540, 481] width 49 height 11
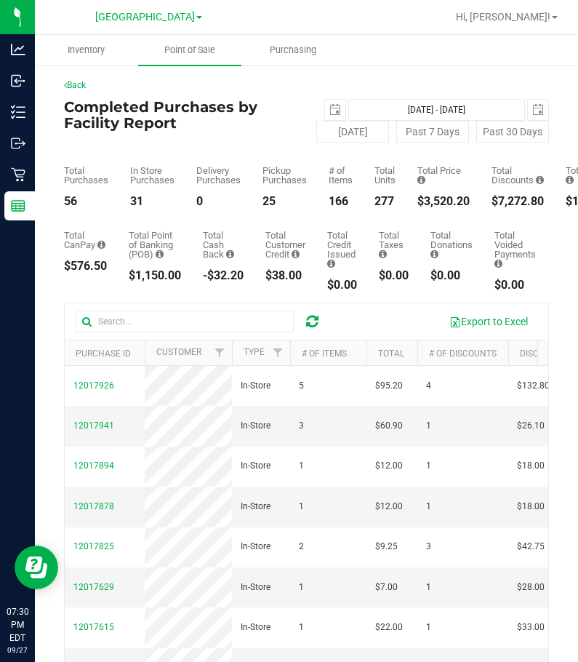
click at [395, 201] on div "277" at bounding box center [385, 202] width 21 height 12
click at [419, 181] on icon at bounding box center [421, 179] width 8 height 9
click at [421, 178] on icon at bounding box center [421, 179] width 8 height 9
click at [420, 181] on icon at bounding box center [421, 179] width 8 height 9
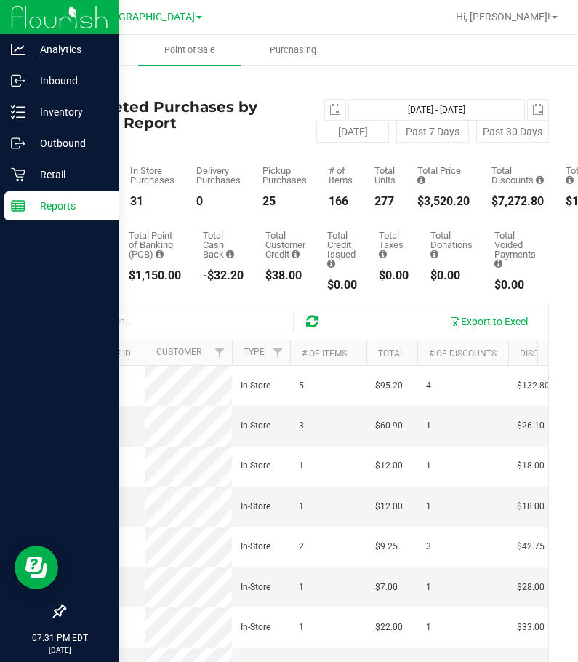
click at [34, 201] on p "Reports" at bounding box center [68, 205] width 87 height 17
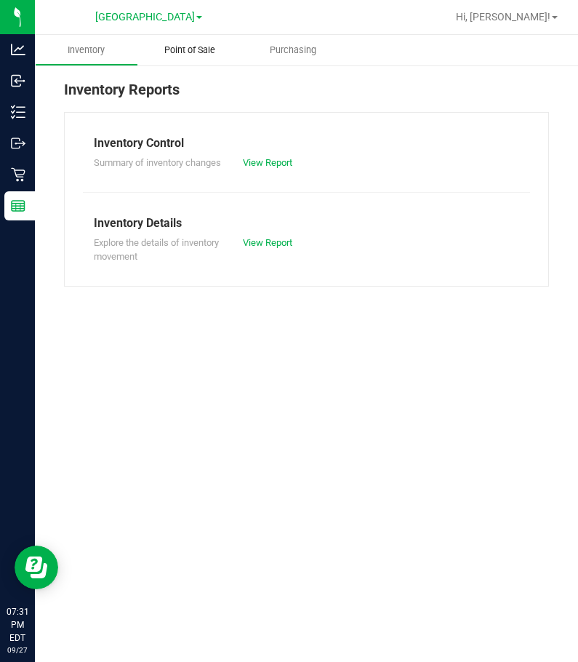
click at [176, 52] on span "Point of Sale" at bounding box center [190, 50] width 90 height 13
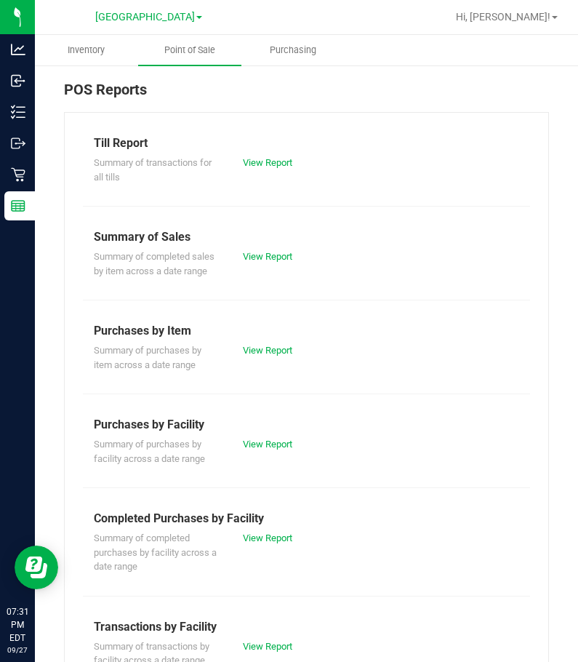
click at [240, 549] on div "Summary of completed purchases by facility across a date range View Report" at bounding box center [306, 550] width 447 height 47
click at [244, 543] on div "View Report" at bounding box center [269, 538] width 75 height 15
click at [249, 537] on link "View Report" at bounding box center [267, 537] width 49 height 11
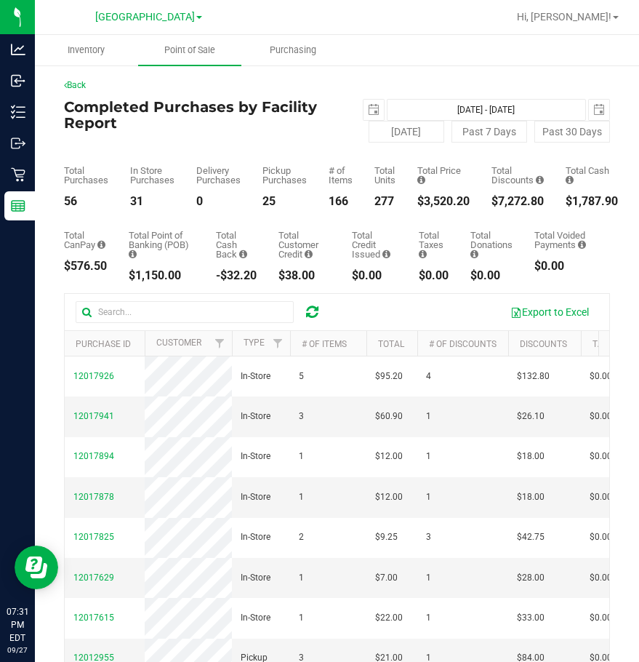
click at [587, 81] on div "Back" at bounding box center [337, 85] width 546 height 13
click at [438, 69] on div "Back Completed Purchases by Facility Report [DATE] [DATE] - [DATE] [DATE] [DATE…" at bounding box center [337, 445] width 604 height 762
click at [593, 3] on div "Hi, [PERSON_NAME]!" at bounding box center [570, 17] width 124 height 28
click at [596, 14] on span "Hi, [PERSON_NAME]!" at bounding box center [564, 17] width 95 height 12
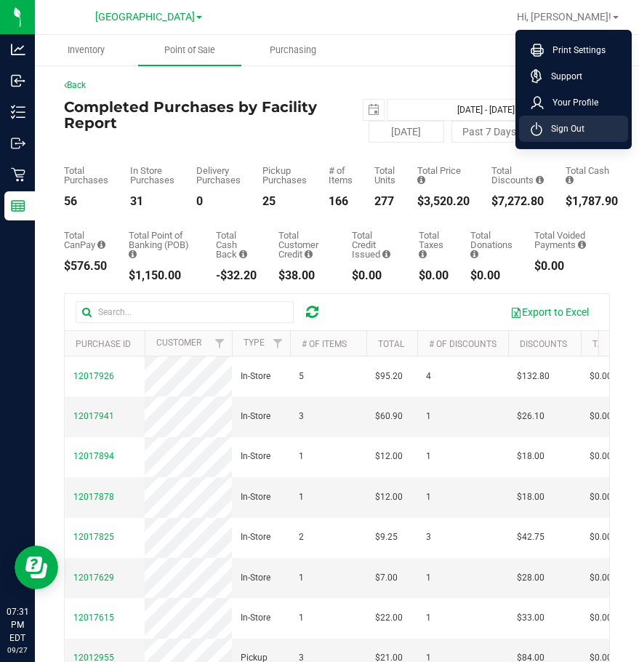
click at [595, 127] on li "Sign Out" at bounding box center [573, 129] width 109 height 26
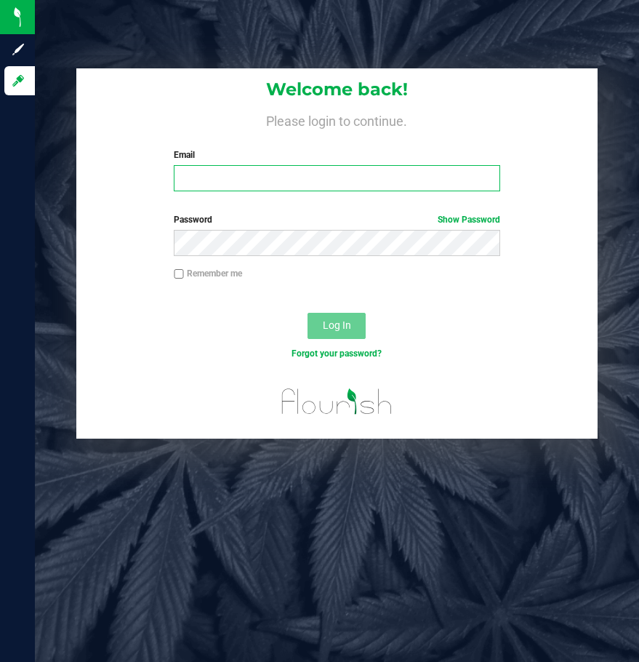
click at [402, 169] on input "Email" at bounding box center [337, 178] width 326 height 26
type input "[EMAIL_ADDRESS][DOMAIN_NAME]"
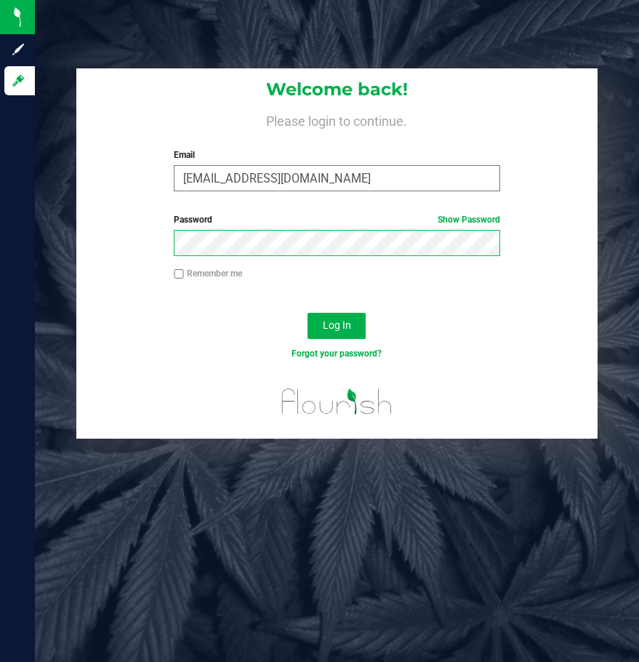
click at [308, 313] on button "Log In" at bounding box center [337, 326] width 58 height 26
